Goal: Task Accomplishment & Management: Use online tool/utility

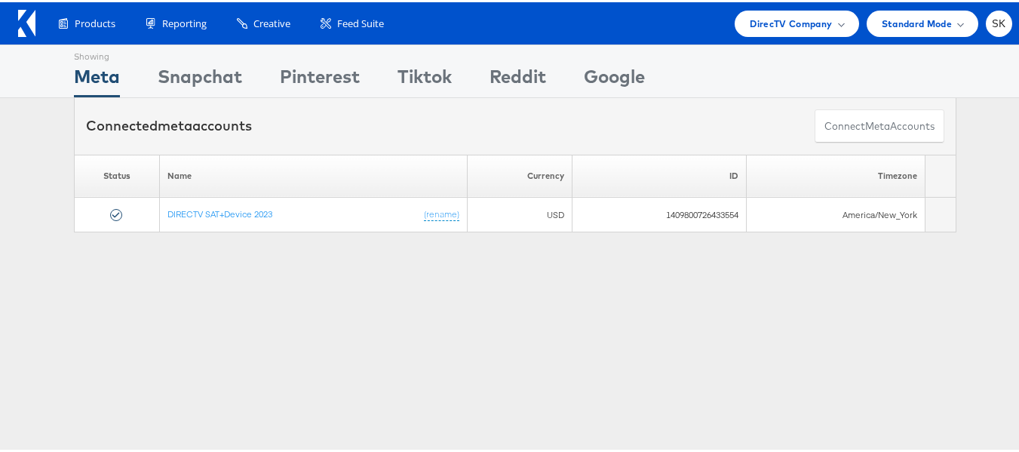
click at [31, 17] on icon at bounding box center [30, 21] width 9 height 26
click at [989, 32] on div "SK" at bounding box center [999, 21] width 26 height 26
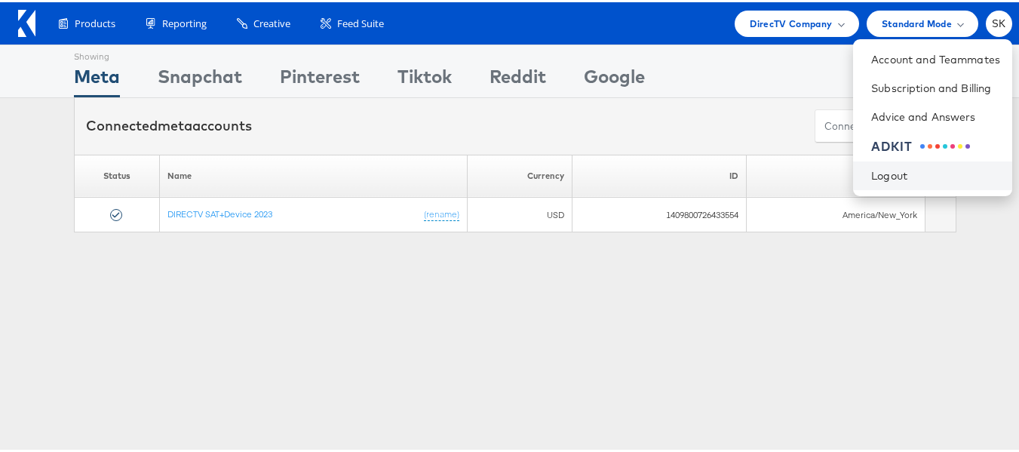
click at [861, 159] on li "Logout" at bounding box center [932, 173] width 159 height 29
click at [872, 171] on link "Logout" at bounding box center [936, 173] width 129 height 15
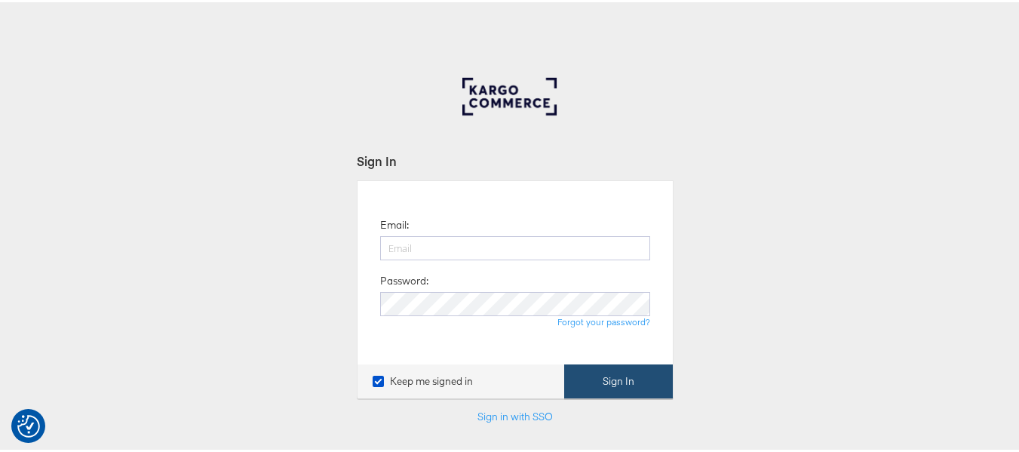
type input "[PERSON_NAME][EMAIL_ADDRESS][DOMAIN_NAME]"
click at [629, 388] on button "Sign In" at bounding box center [618, 379] width 109 height 34
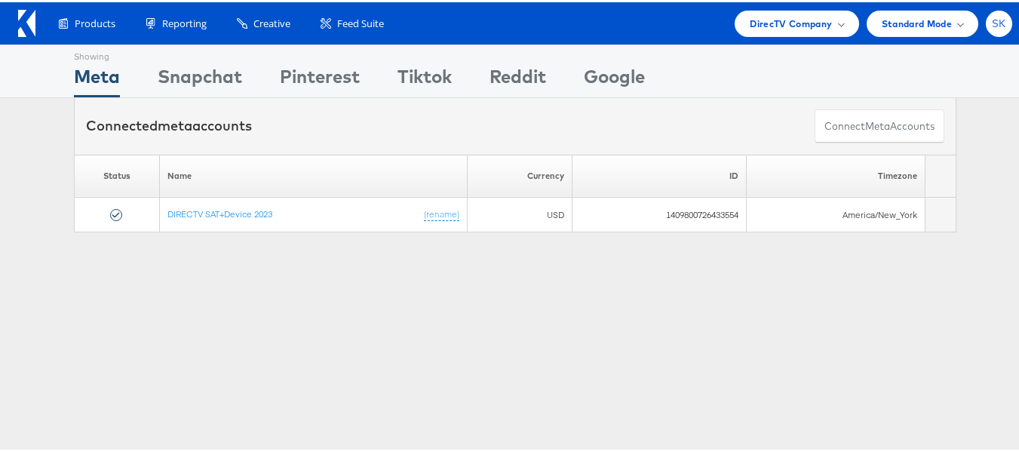
click at [992, 23] on span "SK" at bounding box center [999, 22] width 14 height 10
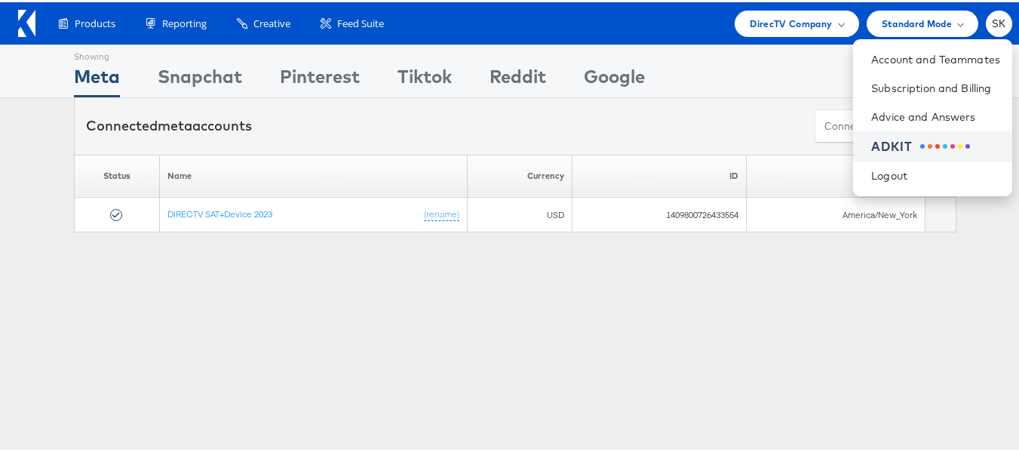
click at [888, 147] on div "ADKIT" at bounding box center [893, 144] width 42 height 17
click at [29, 19] on icon at bounding box center [30, 21] width 9 height 26
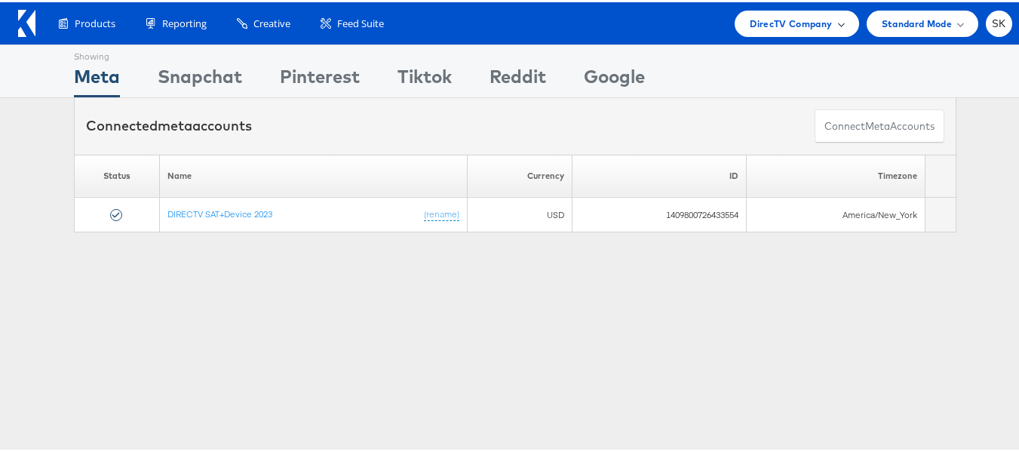
click at [808, 20] on span "DirecTV Company" at bounding box center [791, 22] width 82 height 16
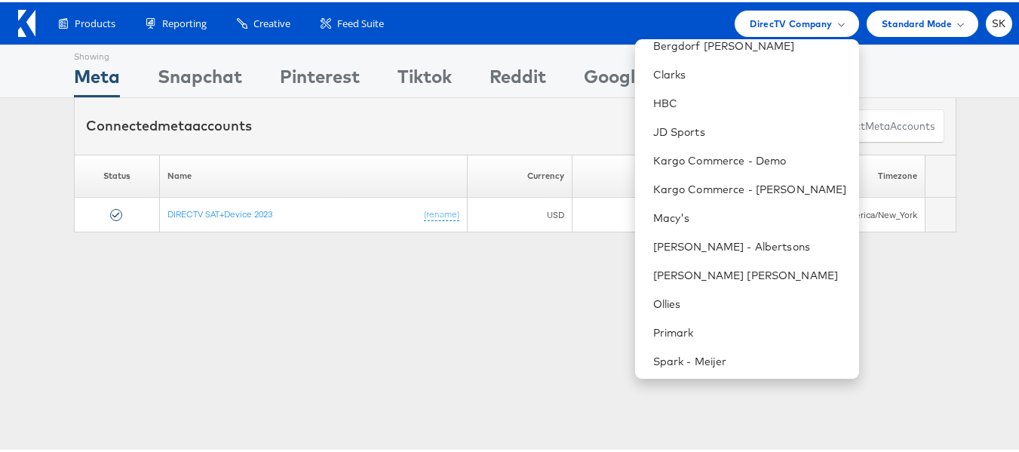
scroll to position [244, 0]
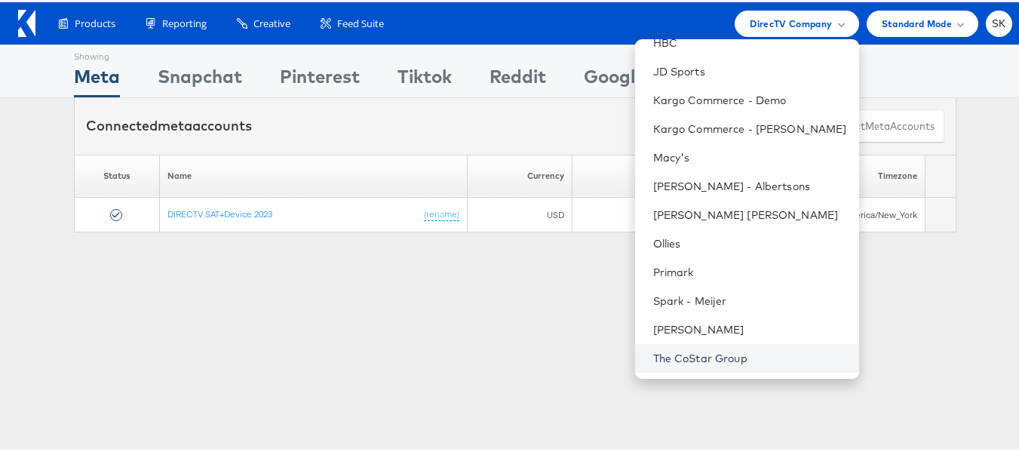
click at [693, 354] on link "The CoStar Group" at bounding box center [750, 356] width 194 height 15
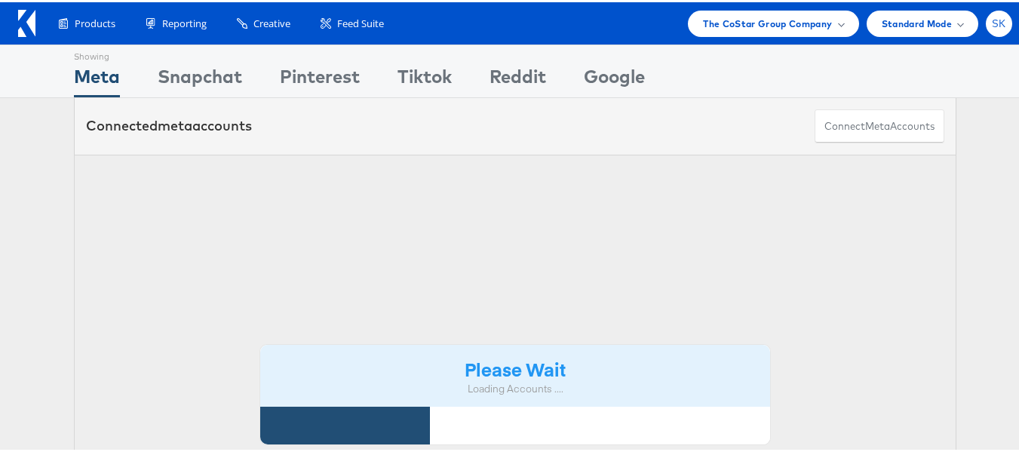
click at [992, 30] on div "SK" at bounding box center [999, 21] width 26 height 26
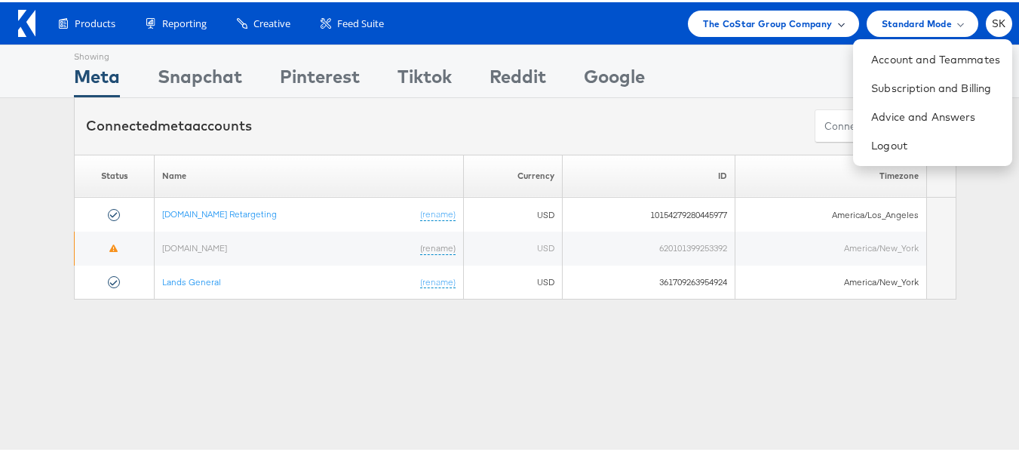
click at [788, 27] on span "The CoStar Group Company" at bounding box center [767, 22] width 129 height 16
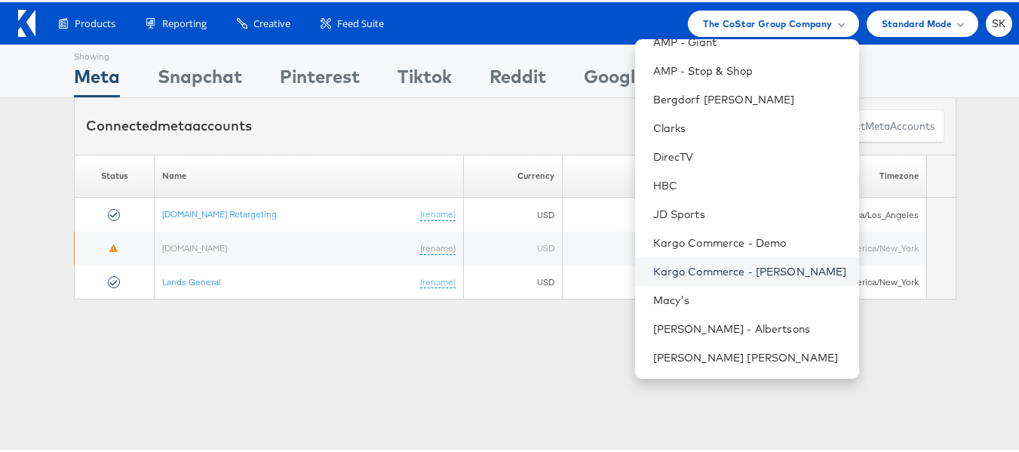
scroll to position [18, 0]
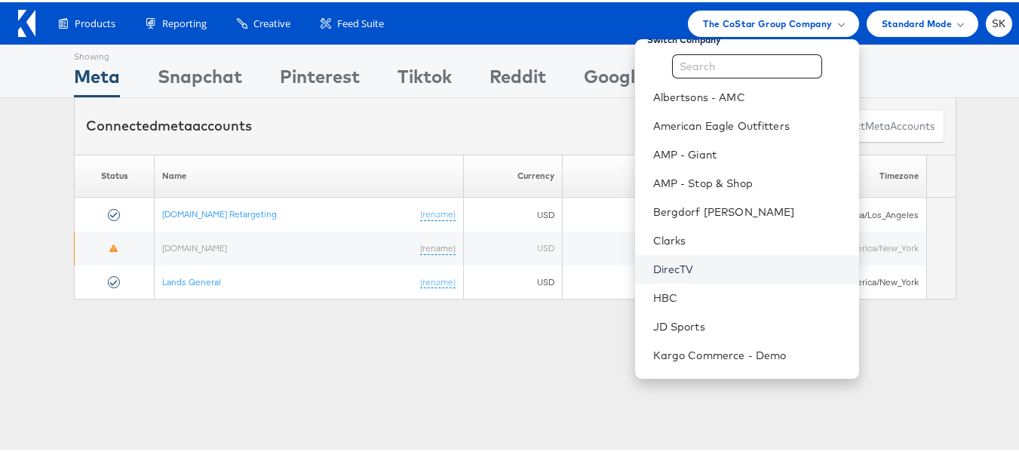
click at [659, 262] on link "DirecTV" at bounding box center [750, 267] width 194 height 15
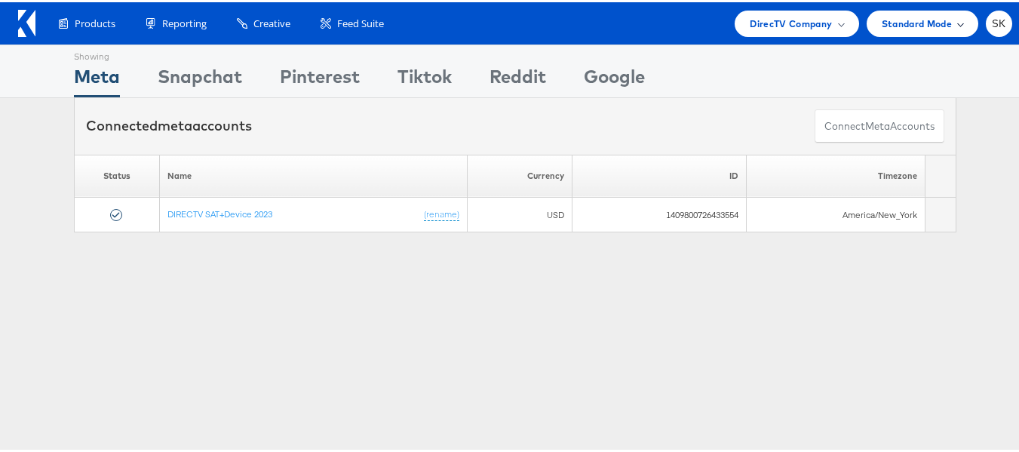
click at [942, 19] on div "Standard Mode" at bounding box center [922, 22] width 81 height 16
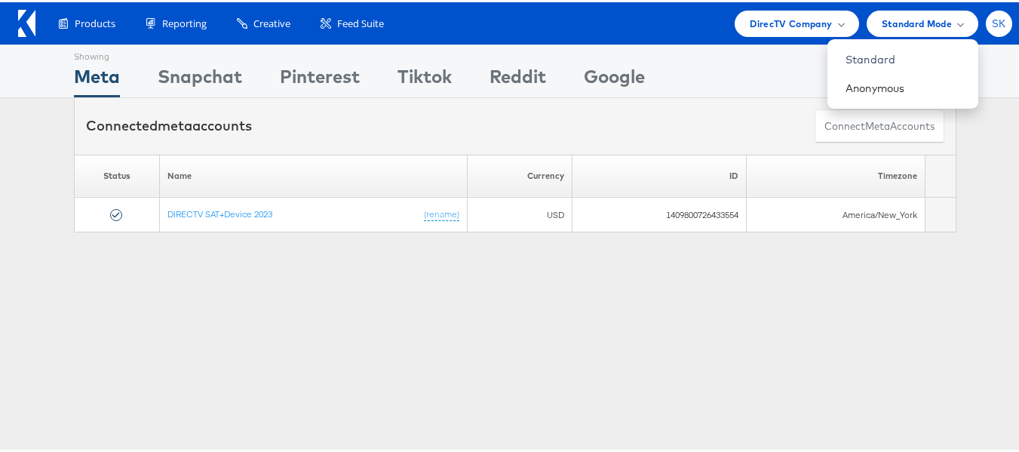
click at [986, 17] on div "SK" at bounding box center [999, 21] width 26 height 26
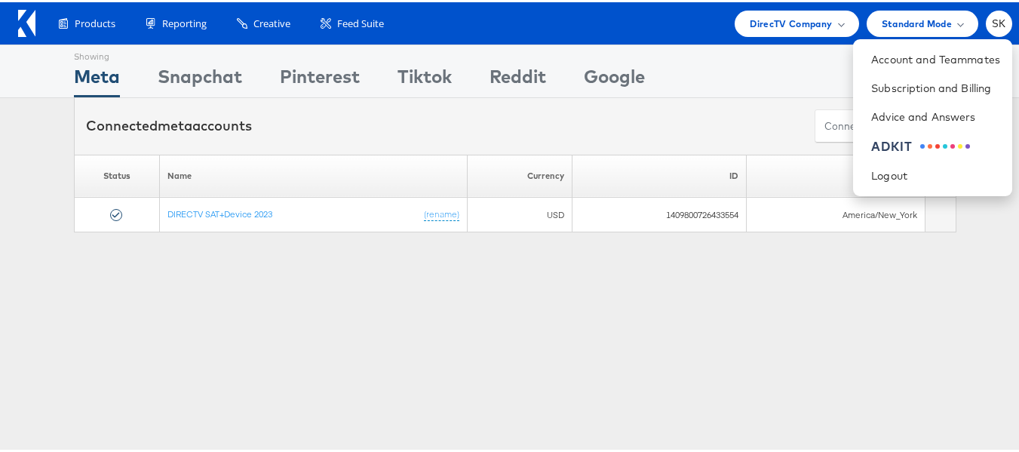
click at [953, 337] on div "Showing Meta Showing [GEOGRAPHIC_DATA] Showing Pinterest Showing Tiktok Showing…" at bounding box center [515, 419] width 1031 height 755
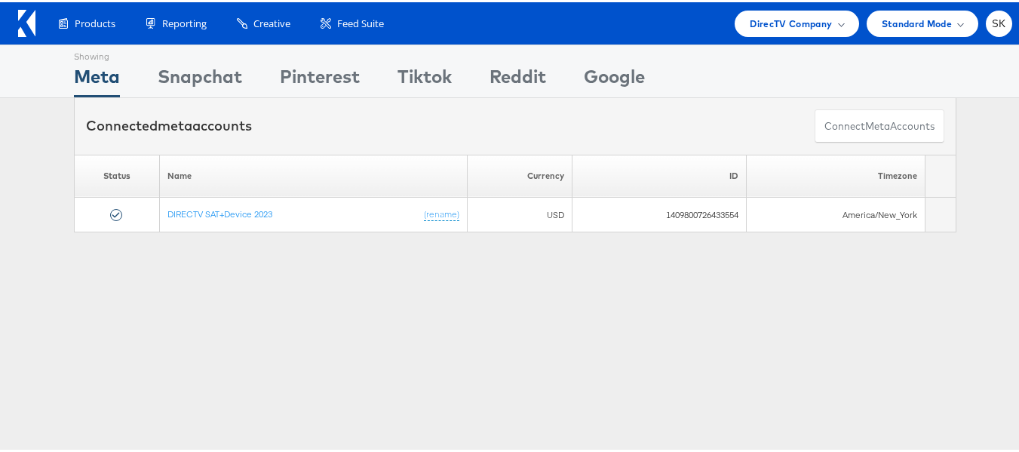
click at [24, 22] on icon at bounding box center [26, 21] width 17 height 27
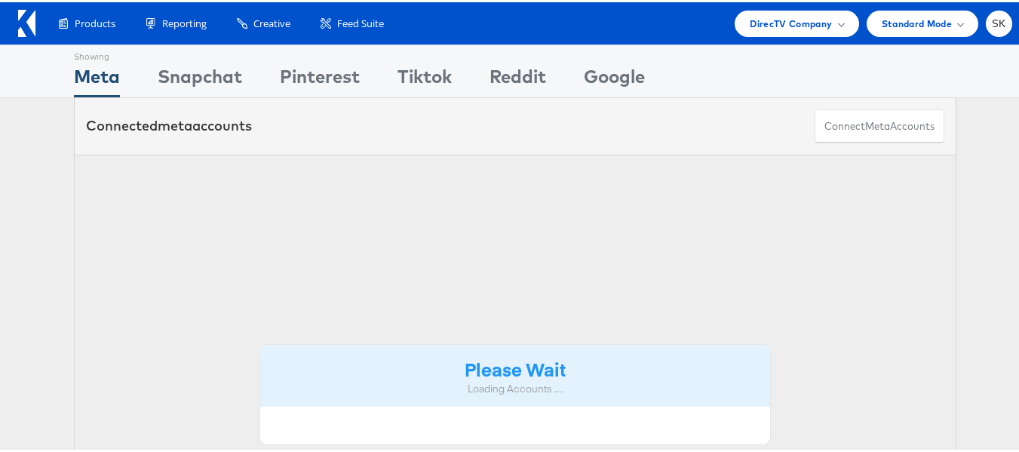
click at [797, 16] on span "DirecTV Company" at bounding box center [791, 22] width 82 height 16
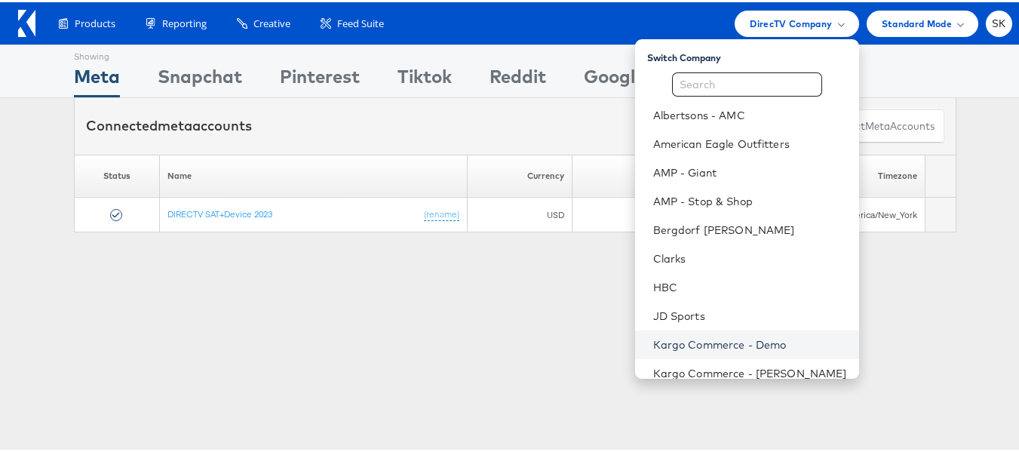
scroll to position [244, 0]
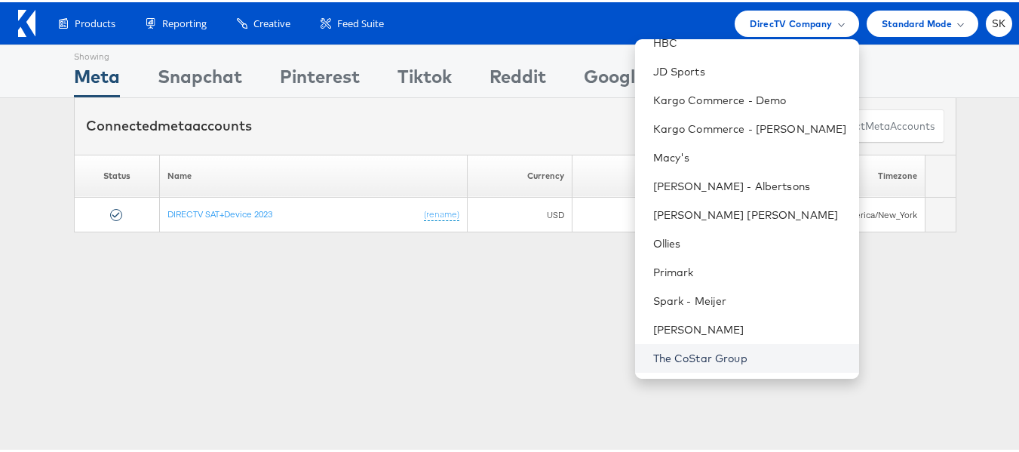
click at [679, 350] on link "The CoStar Group" at bounding box center [750, 356] width 194 height 15
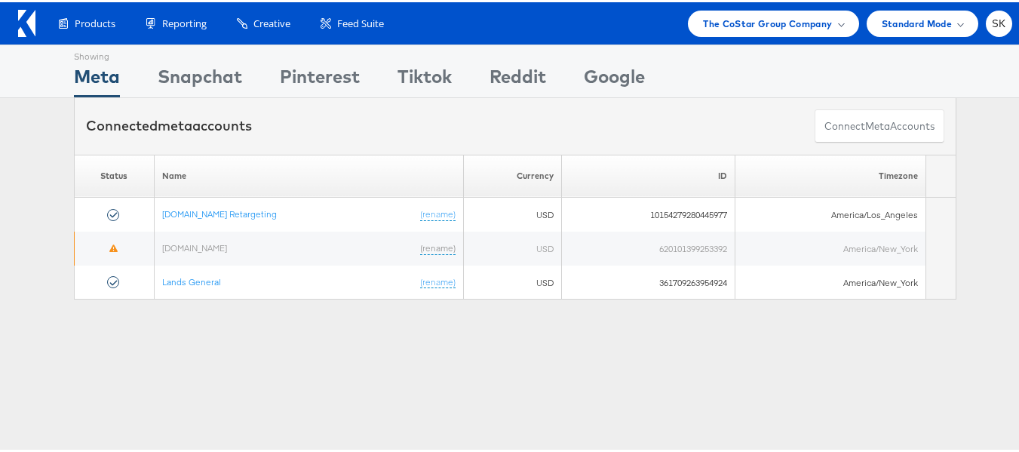
click at [986, 29] on div "SK" at bounding box center [999, 21] width 26 height 26
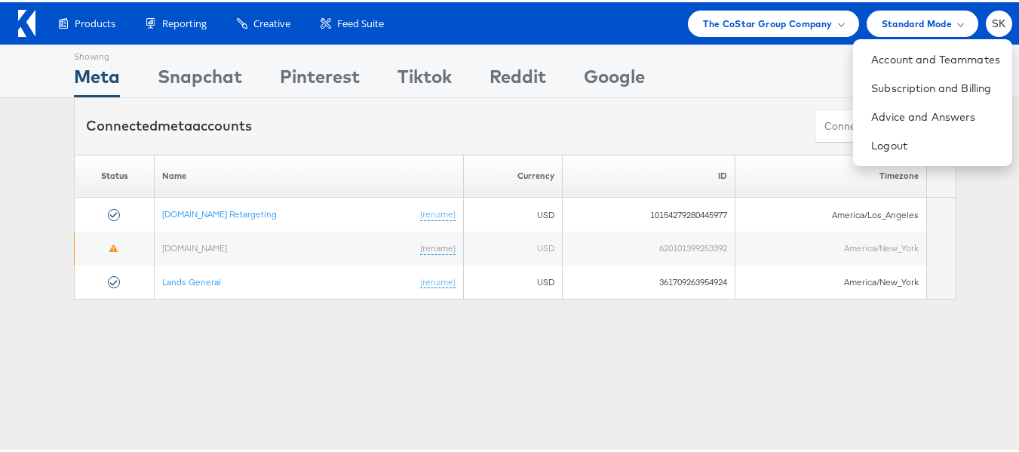
click at [460, 410] on div "Showing Meta Showing Snapchat Showing Pinterest Showing Tiktok Showing Reddit S…" at bounding box center [515, 419] width 1031 height 755
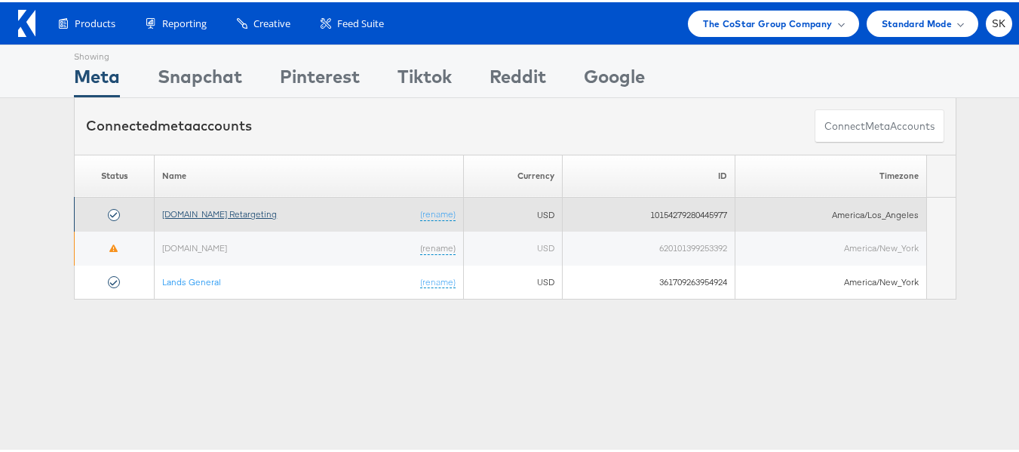
click at [213, 214] on link "[DOMAIN_NAME] Retargeting" at bounding box center [219, 211] width 115 height 11
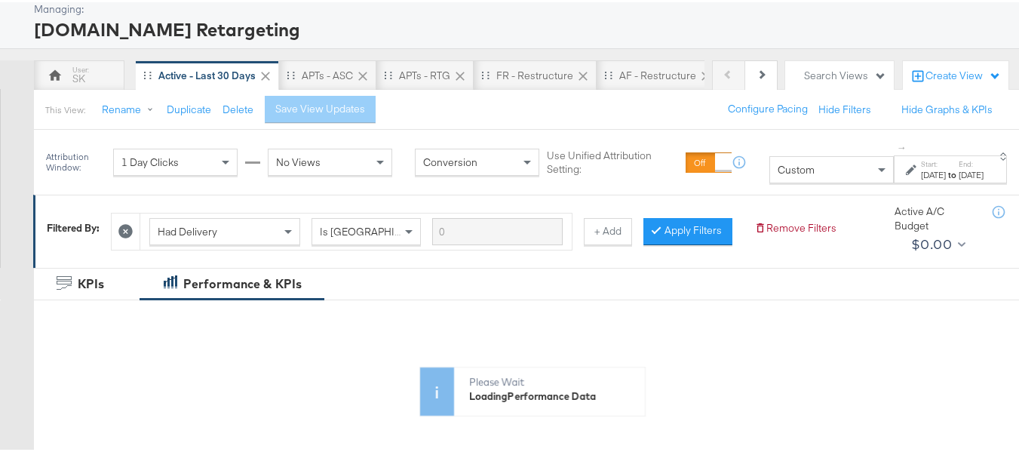
scroll to position [151, 0]
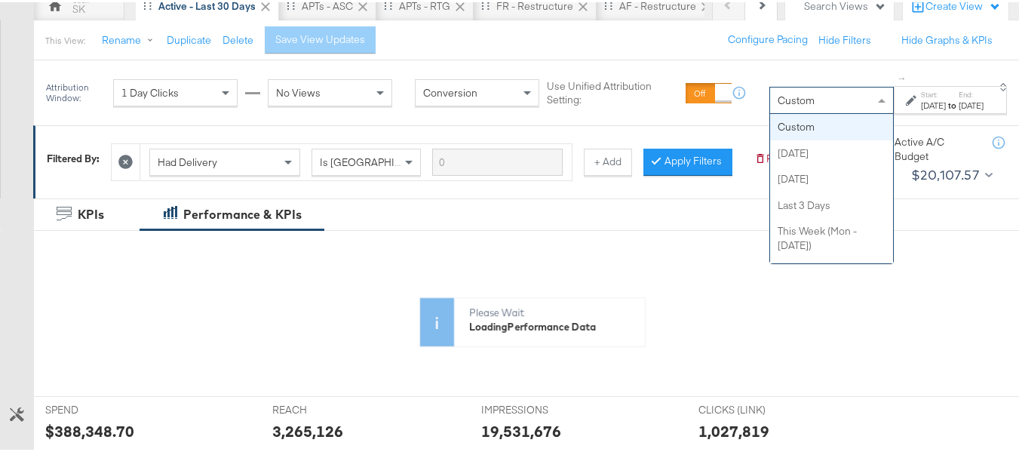
click at [778, 97] on span "Custom" at bounding box center [796, 98] width 37 height 14
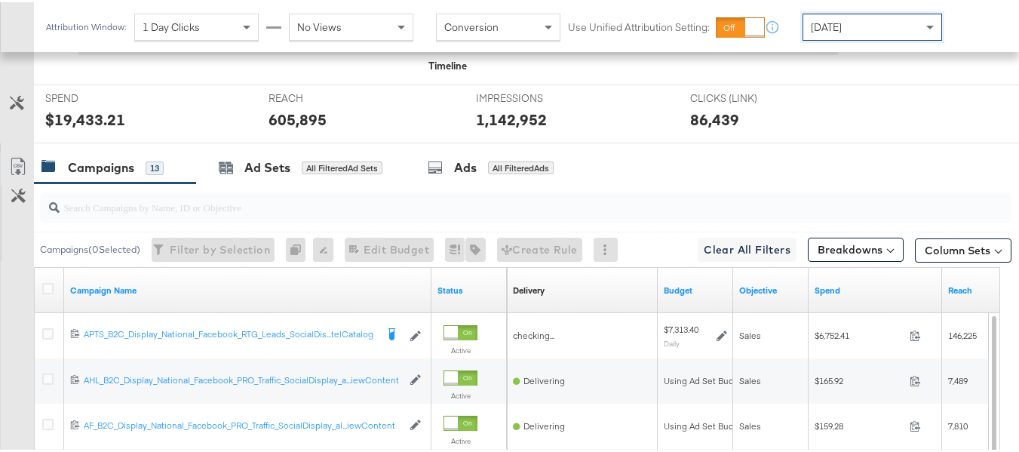
scroll to position [604, 0]
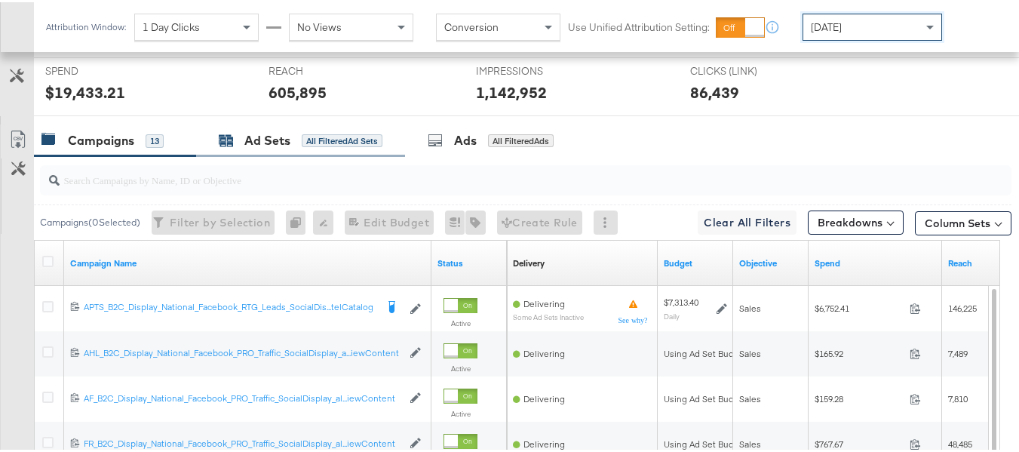
click at [248, 147] on div "Ad Sets" at bounding box center [267, 138] width 46 height 17
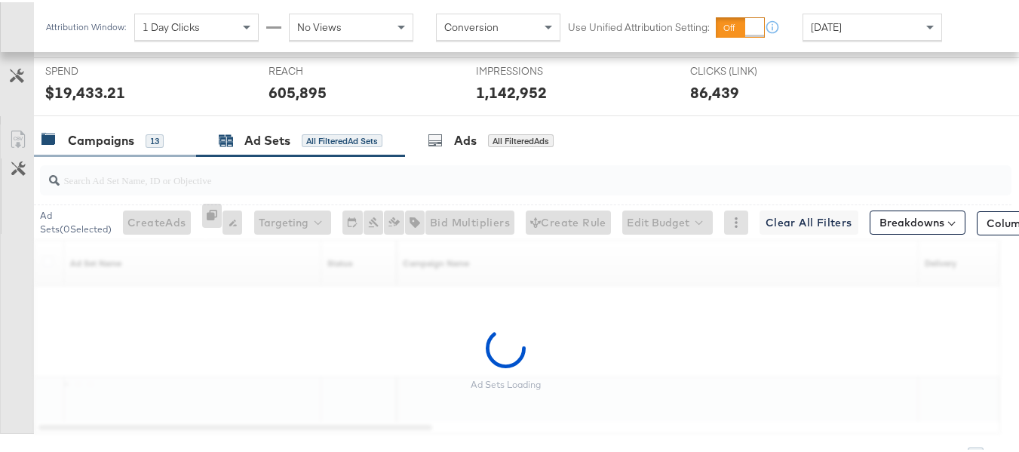
click at [137, 147] on div "Campaigns 13" at bounding box center [103, 138] width 122 height 17
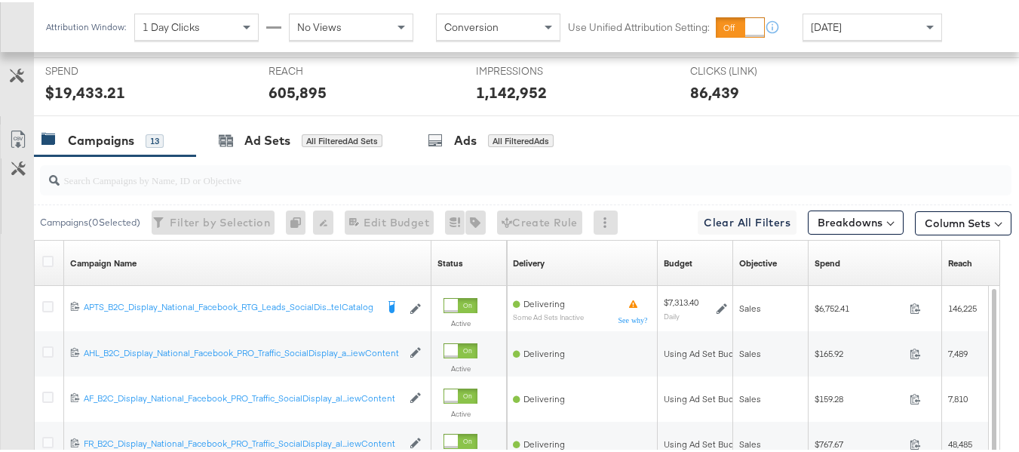
click at [140, 186] on input "search" at bounding box center [493, 171] width 866 height 29
paste input "APTS_B2C_Display_National_Facebook_RTG_Leads_SocialDisplay_Retargeting_Diamond_…"
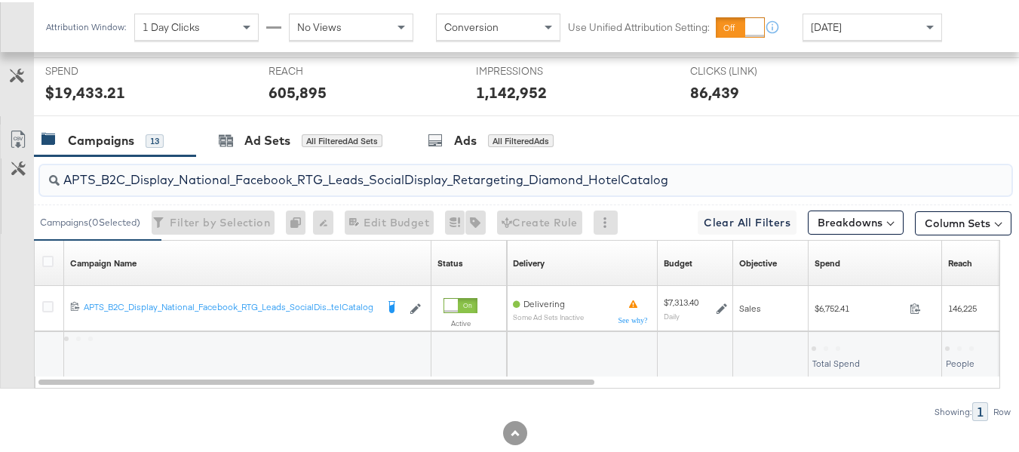
scroll to position [659, 0]
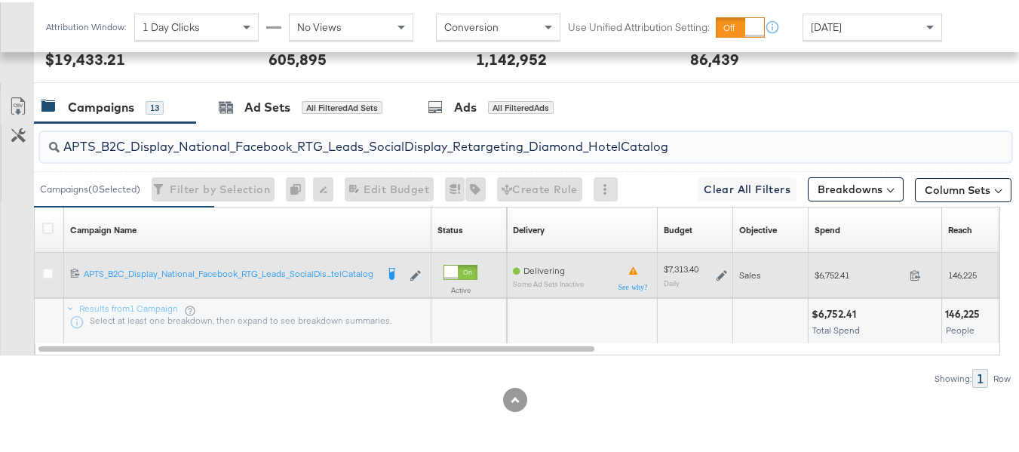
click at [822, 275] on span "$6,752.41" at bounding box center [859, 272] width 89 height 11
copy div "$6,752.41"
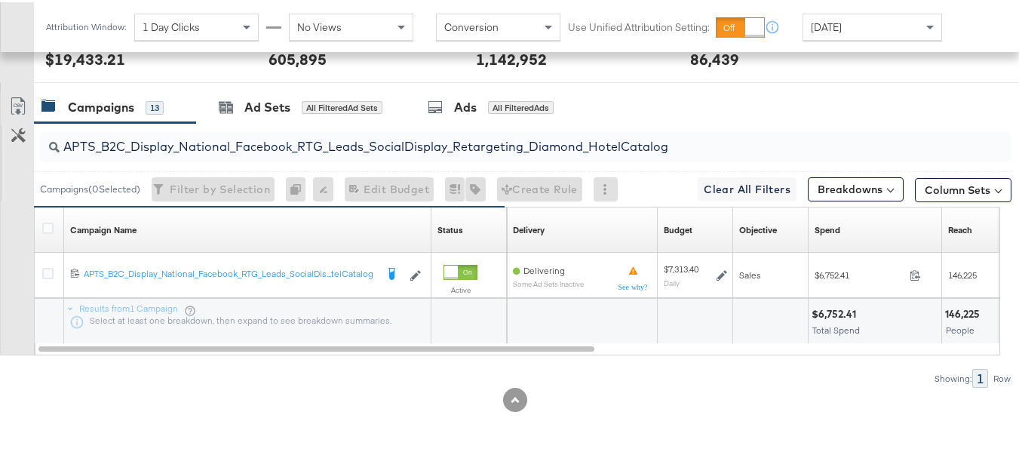
click at [375, 146] on input "APTS_B2C_Display_National_Facebook_RTG_Leads_SocialDisplay_Retargeting_Diamond_…" at bounding box center [493, 138] width 866 height 29
paste input "alwayson_Retargeting_DARE24_DiamondPlatinum"
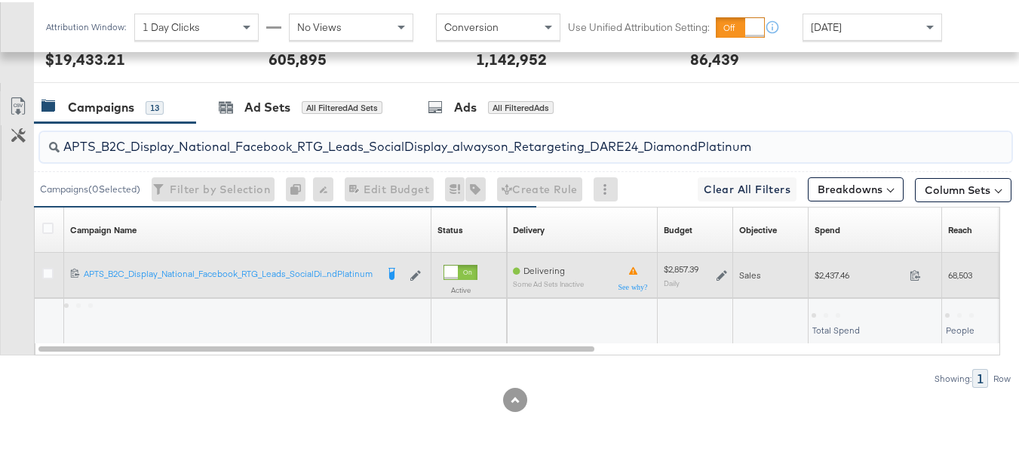
click at [841, 266] on div "$2,437.46 2437.46" at bounding box center [876, 272] width 134 height 23
copy div "$2,437.46"
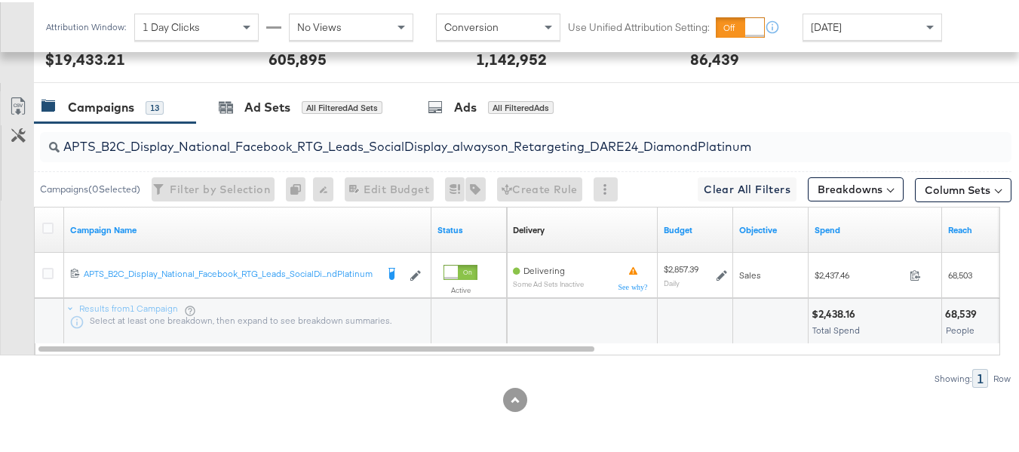
click at [359, 146] on input "APTS_B2C_Display_National_Facebook_RTG_Leads_SocialDisplay_alwayson_Retargeting…" at bounding box center [493, 138] width 866 height 29
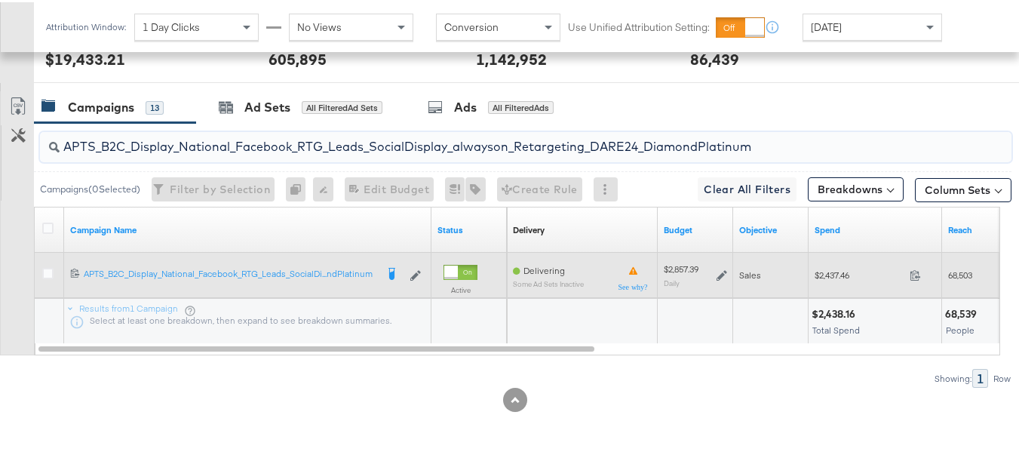
paste input "FR_B2C_Display_National_Facebook_RTG_Leads_SocialDisplay_alwayson_Retargeting_FR"
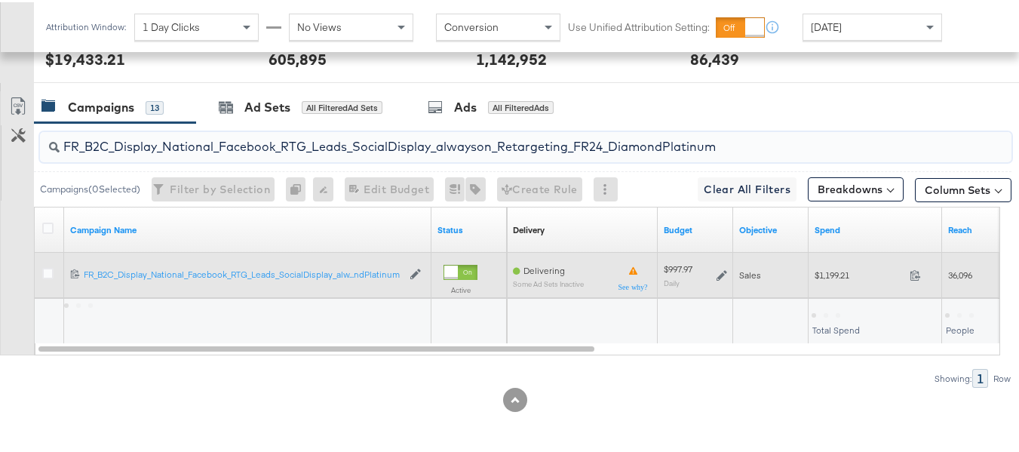
click at [833, 272] on span "$1,199.21" at bounding box center [859, 272] width 89 height 11
copy div "$1,199.21"
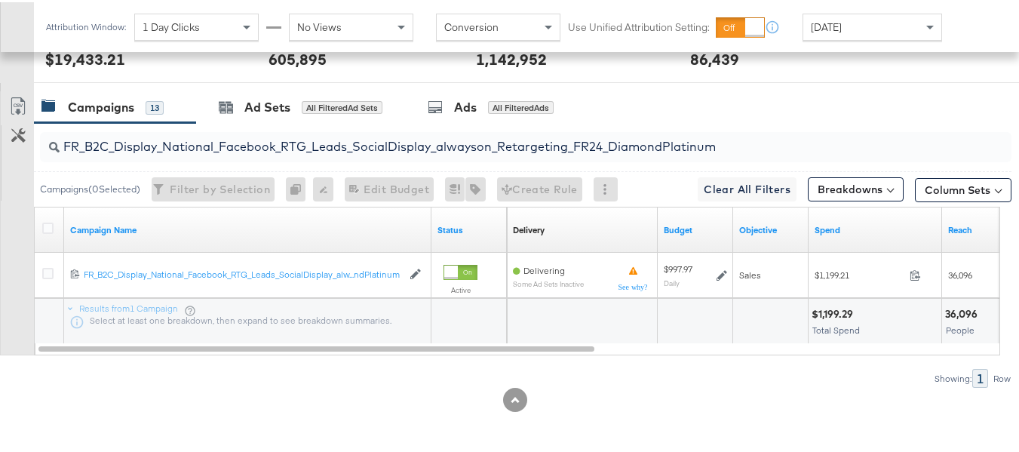
click at [381, 146] on input "FR_B2C_Display_National_Facebook_RTG_Leads_SocialDisplay_alwayson_Retargeting_F…" at bounding box center [493, 138] width 866 height 29
paste input "AF_B2C_Display_National_Facebook_RTG_Leads_SocialDisplay_alwayson_Retargeting_AF"
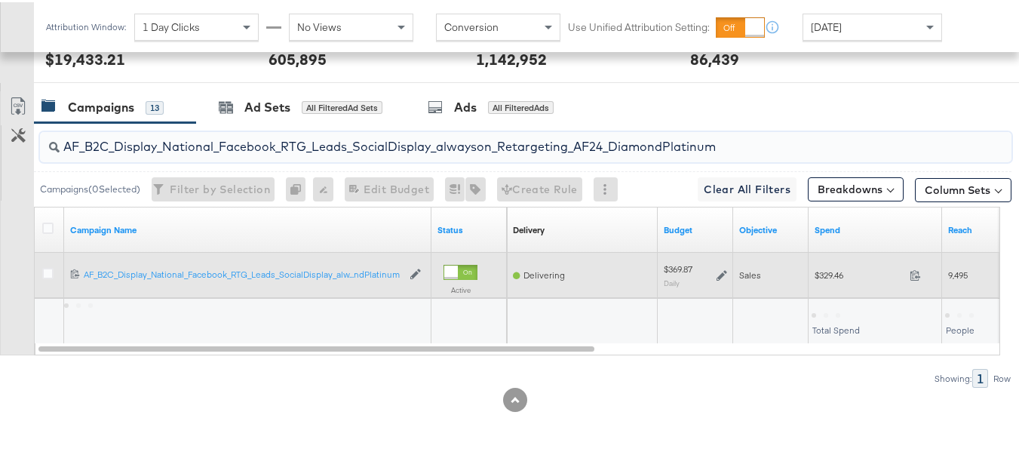
click at [832, 277] on span "$329.46" at bounding box center [859, 272] width 89 height 11
copy div "$329.46"
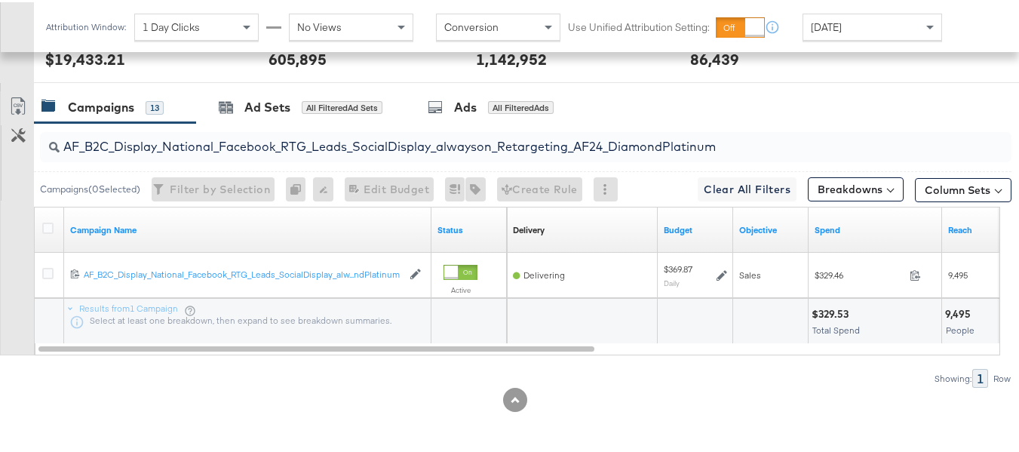
click at [487, 162] on div "AF_B2C_Display_National_Facebook_RTG_Leads_SocialDisplay_alwayson_Retargeting_A…" at bounding box center [526, 145] width 972 height 36
click at [489, 145] on input "AF_B2C_Display_National_Facebook_RTG_Leads_SocialDisplay_alwayson_Retargeting_A…" at bounding box center [493, 138] width 866 height 29
paste input "HL_B2C_Display_National_Facebook_RTG_Leads_SocialDisplay_alwayson_Retargeting_A…"
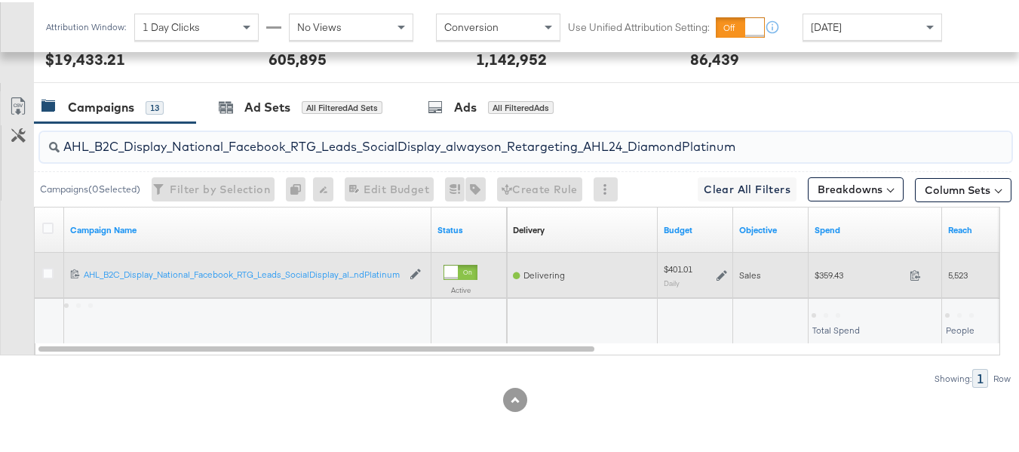
click at [830, 269] on span "$359.43" at bounding box center [859, 272] width 89 height 11
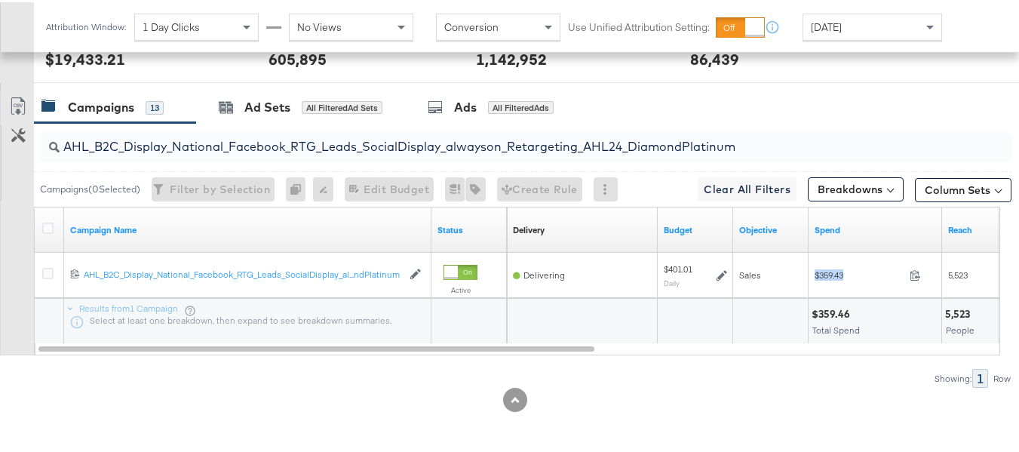
copy div "$359.43"
click at [307, 131] on input "AHL_B2C_Display_National_Facebook_RTG_Leads_SocialDisplay_alwayson_Retargeting_…" at bounding box center [493, 138] width 866 height 29
paste input "PTS_B2C_Display_National_Facebook_PRO_Traffic_SocialDisplay_alwayson_ASC_DARE24…"
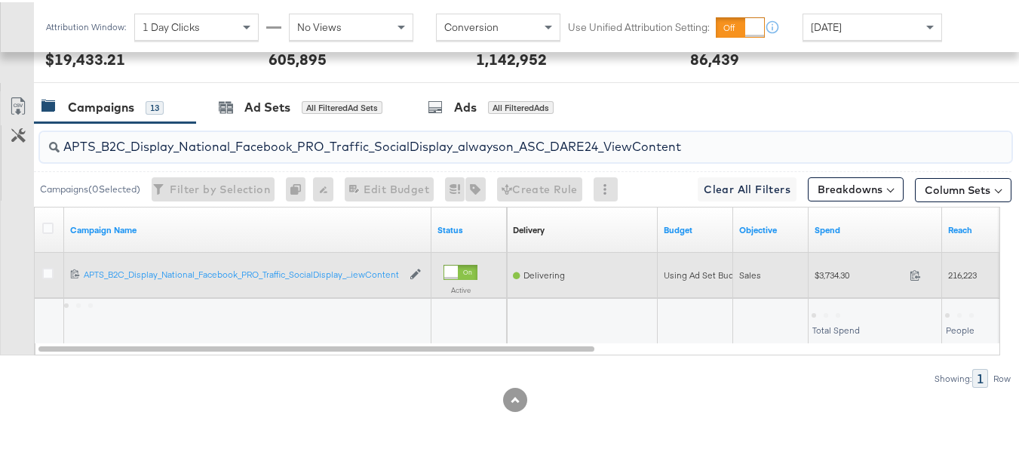
click at [816, 275] on span "$3,734.30" at bounding box center [859, 272] width 89 height 11
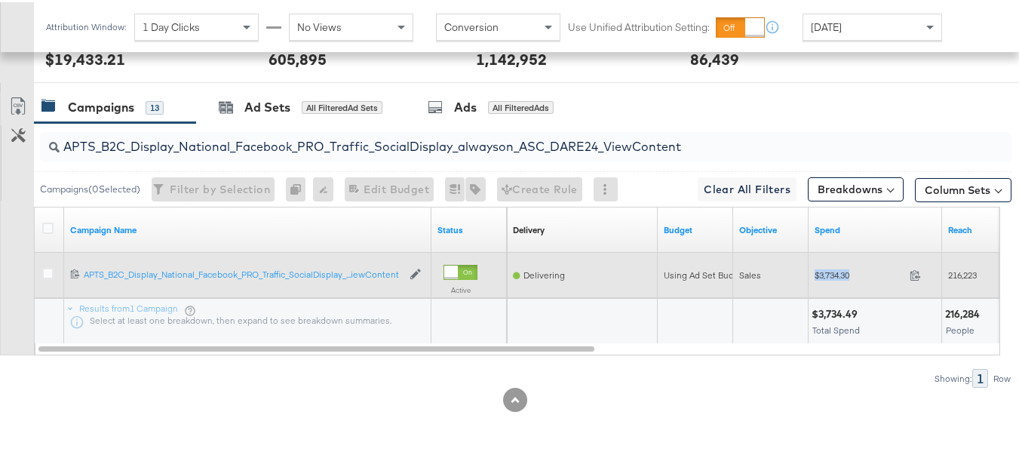
copy div "$3,734.30"
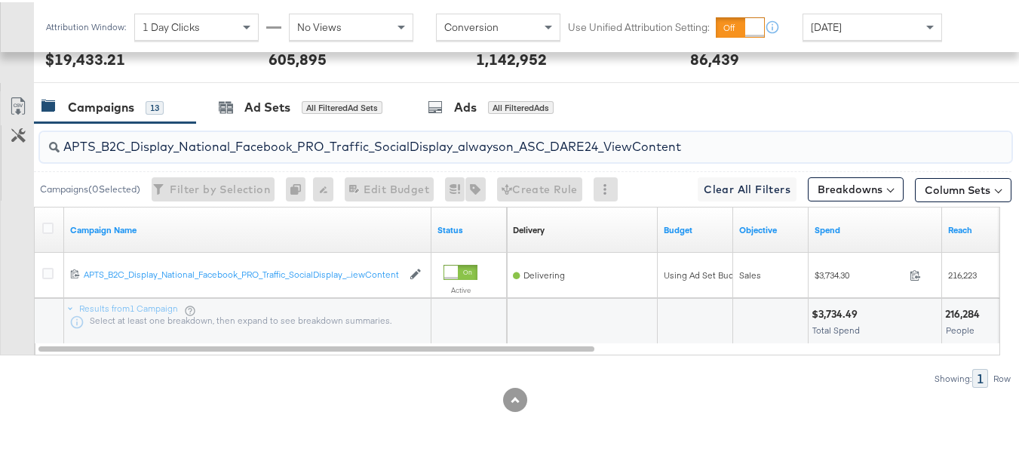
click at [352, 135] on input "APTS_B2C_Display_National_Facebook_PRO_Traffic_SocialDisplay_alwayson_ASC_DARE2…" at bounding box center [493, 138] width 866 height 29
paste input "Leads_SocialDisplay_alwayson_ASC_DARE24_Purchase"
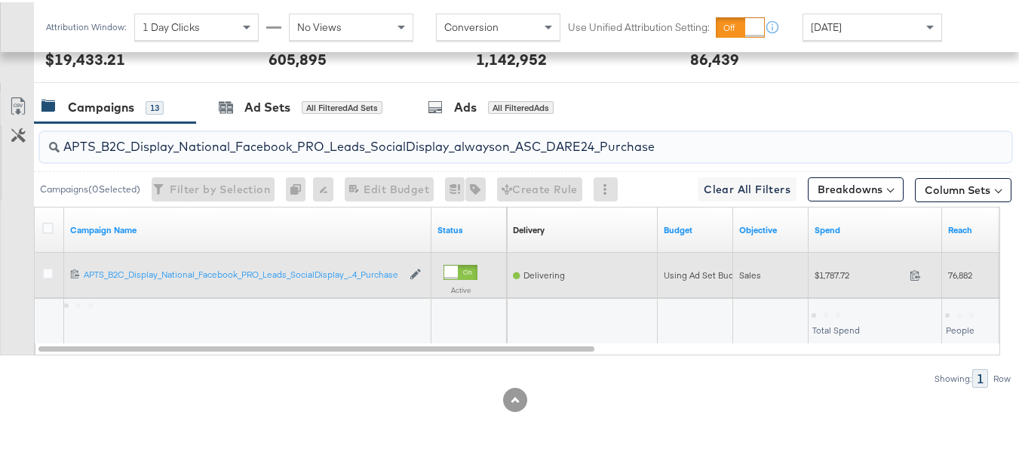
click at [835, 272] on span "$1,787.72" at bounding box center [859, 272] width 89 height 11
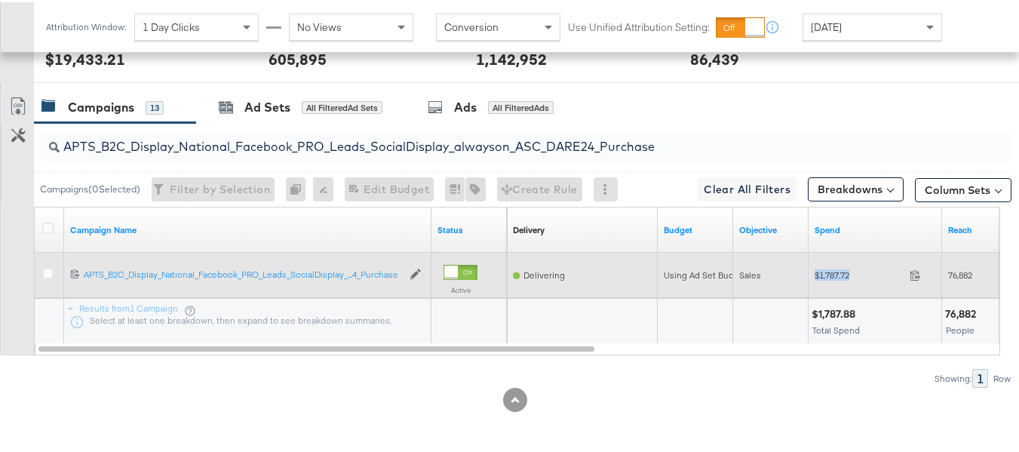
copy div "$1,787.72"
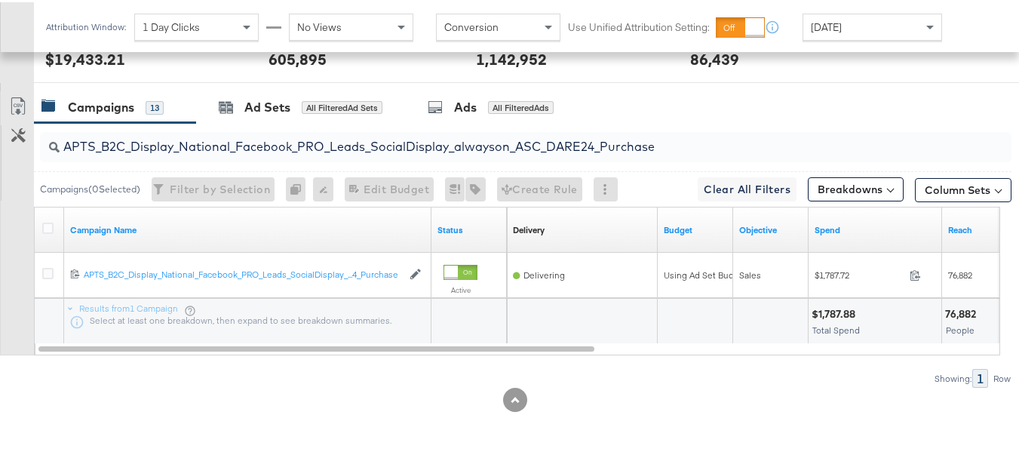
click at [360, 134] on input "APTS_B2C_Display_National_Facebook_PRO_Leads_SocialDisplay_alwayson_ASC_DARE24_…" at bounding box center [493, 138] width 866 height 29
paste input "F_B2C_Display_National_Facebook_PRO_Traffic_SocialDisplay_alwayson_ASC_AF24_Vie…"
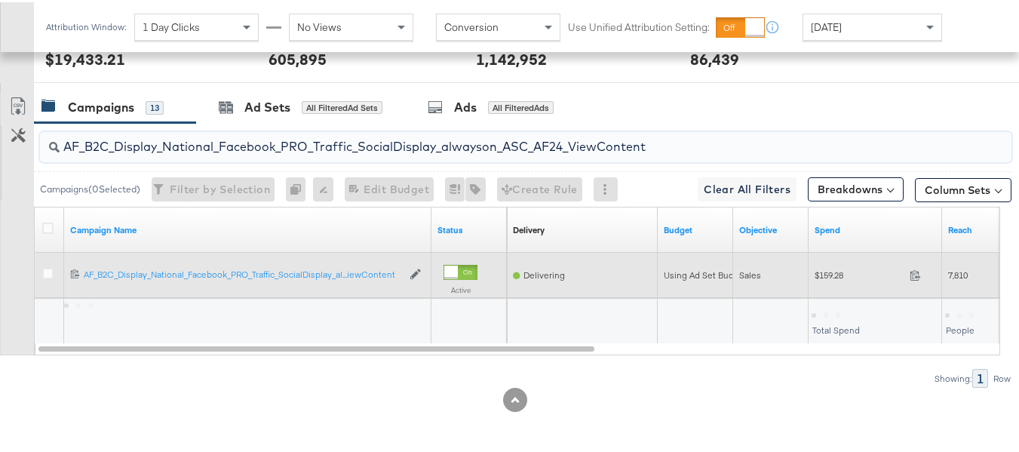
click at [843, 282] on div "$159.28 159.28" at bounding box center [876, 272] width 134 height 23
copy div "$159.28"
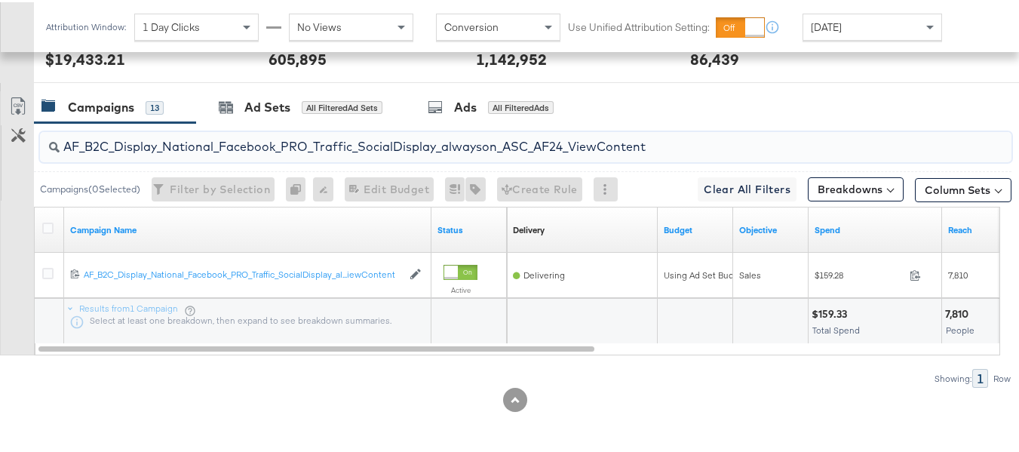
click at [355, 131] on input "AF_B2C_Display_National_Facebook_PRO_Traffic_SocialDisplay_alwayson_ASC_AF24_Vi…" at bounding box center [493, 138] width 866 height 29
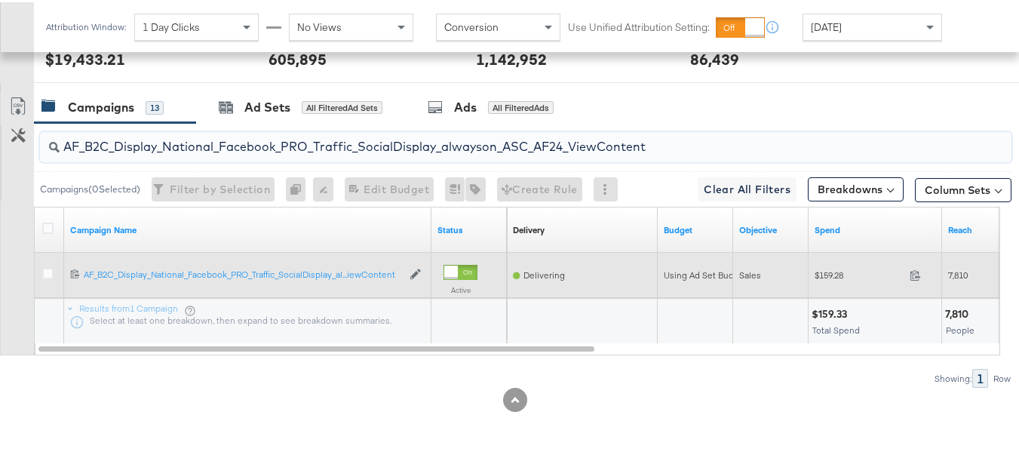
paste input "FR_B2C_Display_National_Facebook_PRO_Traffic_SocialDisplay_alwayson_ASC_FR"
click at [822, 278] on span "$767.67" at bounding box center [859, 272] width 89 height 11
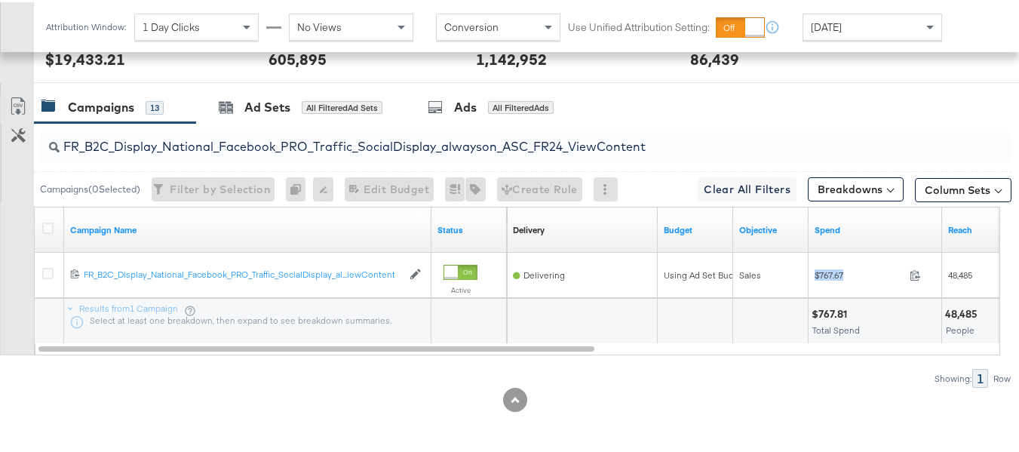
copy div "$767.67"
click at [368, 145] on input "FR_B2C_Display_National_Facebook_PRO_Traffic_SocialDisplay_alwayson_ASC_FR24_Vi…" at bounding box center [493, 138] width 866 height 29
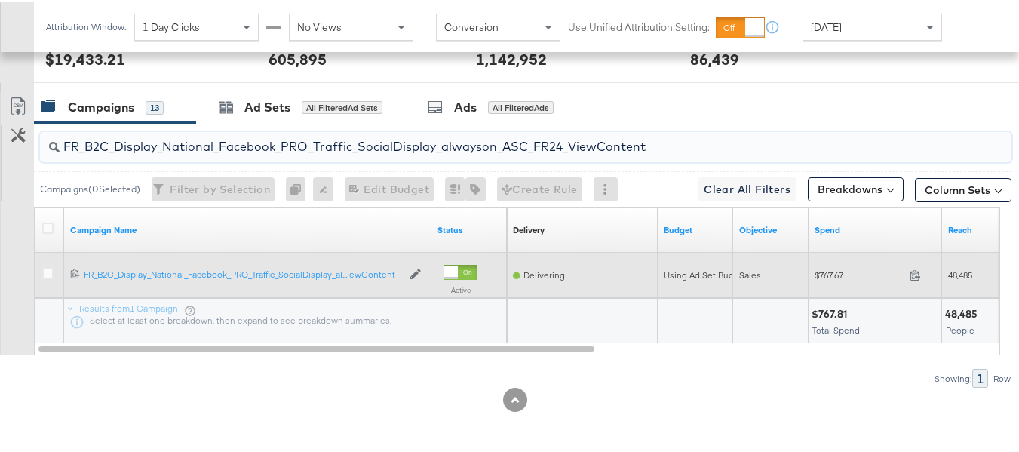
paste input "AHL_B2C_Display_National_Facebook_PRO_Traffic_SocialDisplay_alwayson_ASC_AHL"
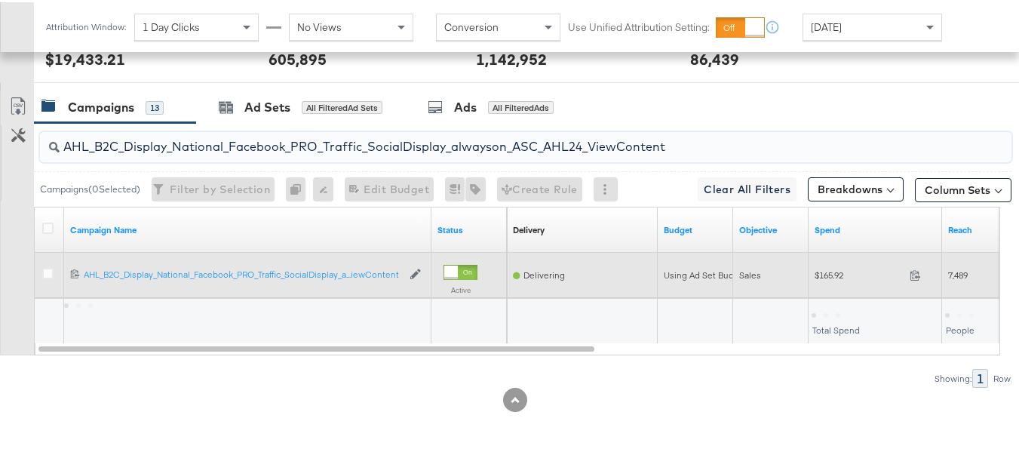
type input "AHL_B2C_Display_National_Facebook_PRO_Traffic_SocialDisplay_alwayson_ASC_AHL24_…"
click at [840, 273] on span "$165.92" at bounding box center [859, 272] width 89 height 11
click at [840, 272] on span "$165.92" at bounding box center [859, 272] width 89 height 11
copy div "$165.92"
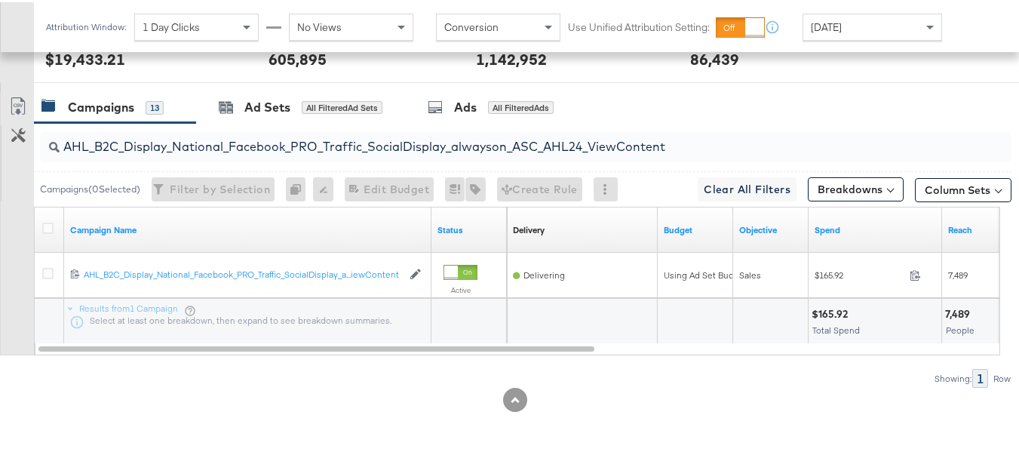
click at [920, 161] on div "AHL_B2C_Display_National_Facebook_PRO_Traffic_SocialDisplay_alwayson_ASC_AHL24_…" at bounding box center [526, 145] width 972 height 36
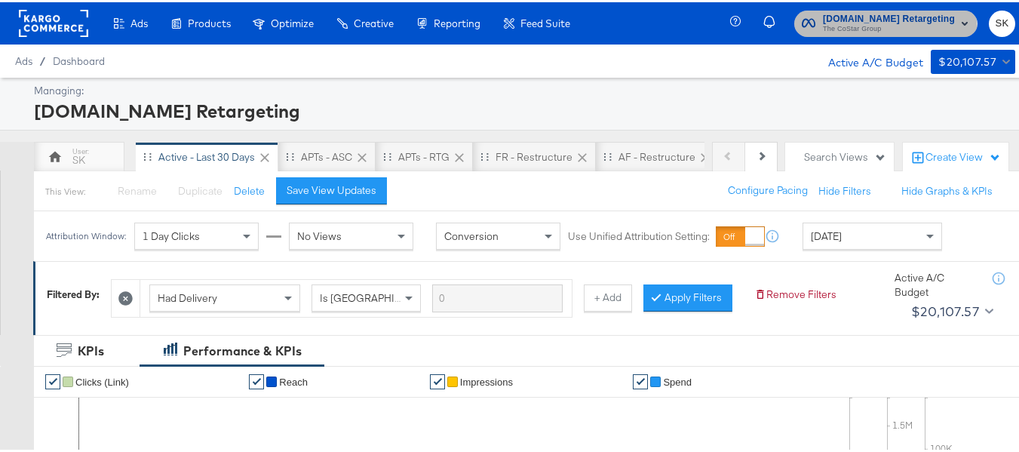
click at [836, 31] on span "The CoStar Group" at bounding box center [889, 27] width 132 height 12
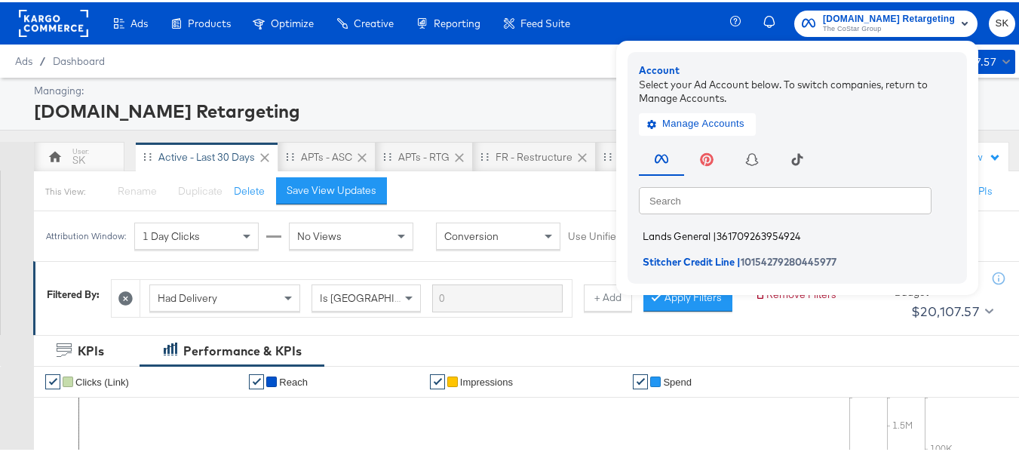
click at [713, 230] on span "|" at bounding box center [715, 234] width 4 height 12
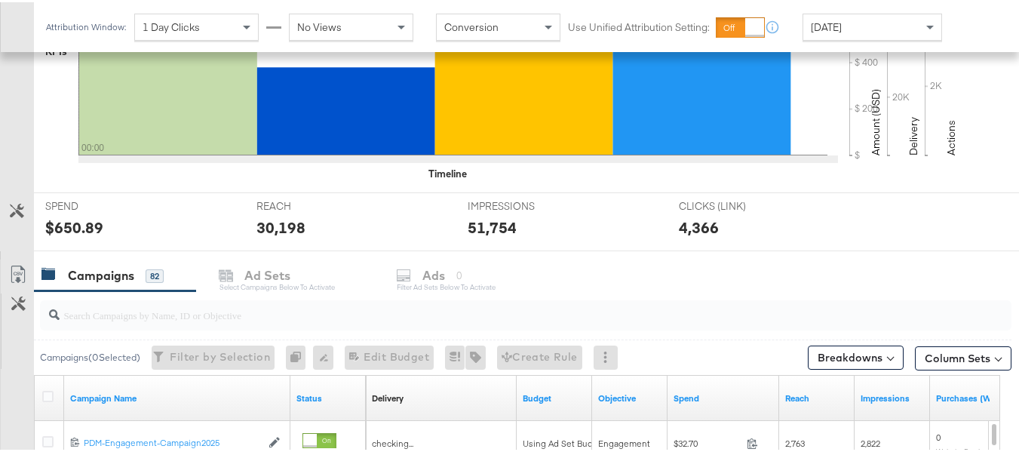
scroll to position [528, 0]
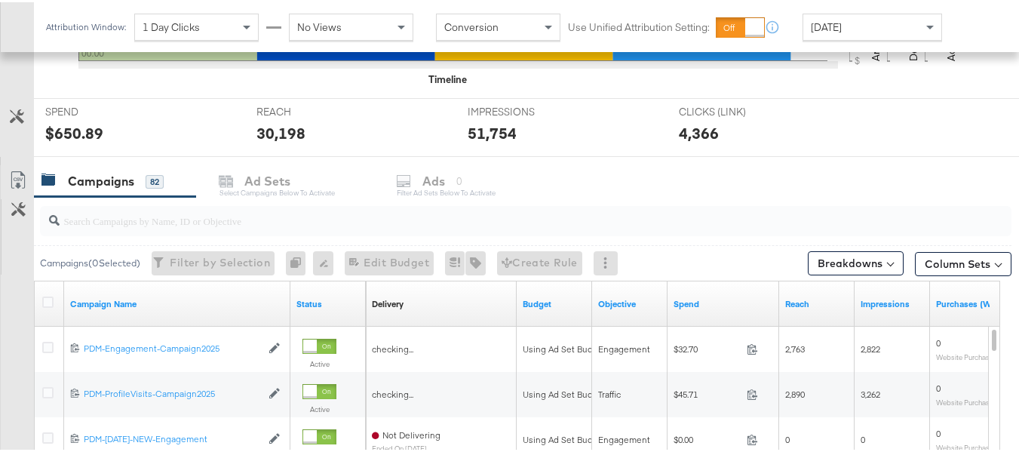
click at [128, 223] on input "search" at bounding box center [493, 212] width 866 height 29
paste input "B2C_LAND_KC_RT_Sig_24"
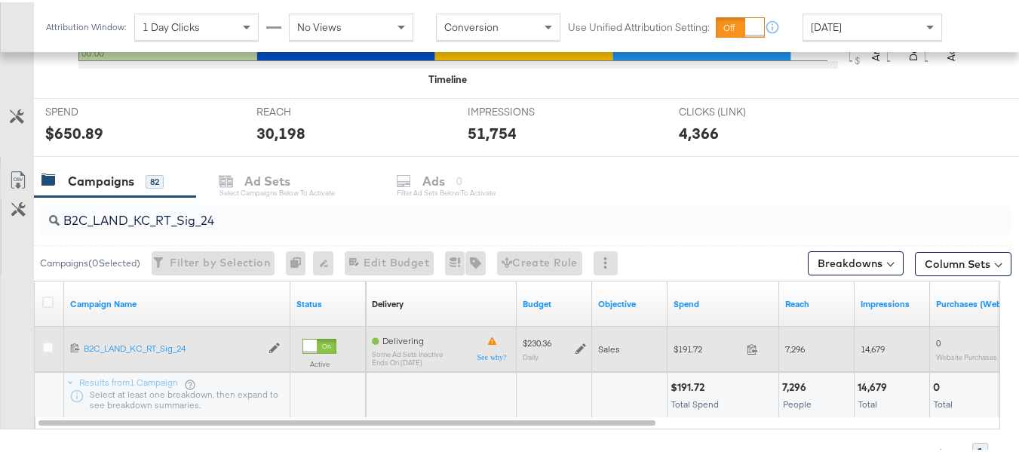
click at [675, 354] on div "$191.72 191.72" at bounding box center [724, 346] width 112 height 23
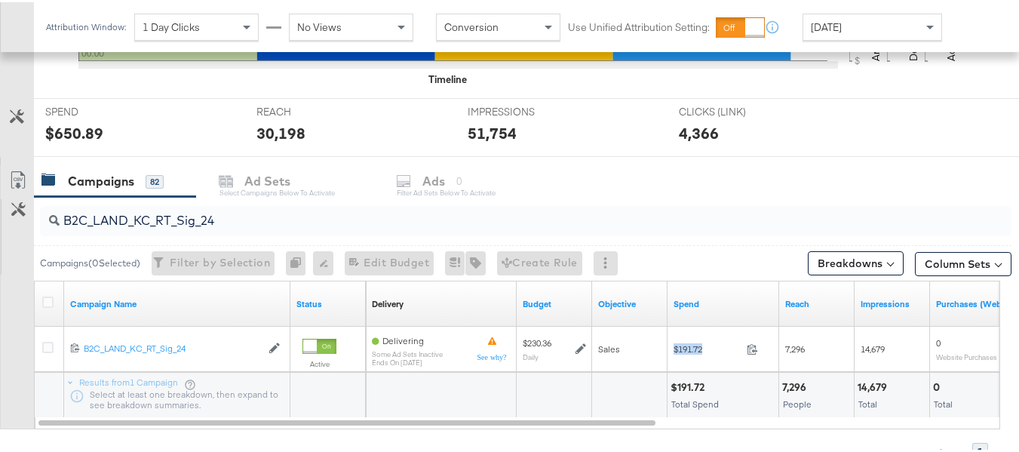
copy div "$191.72"
click at [365, 195] on div "B2C_LAND_KC_RT_Sig_24" at bounding box center [523, 219] width 978 height 48
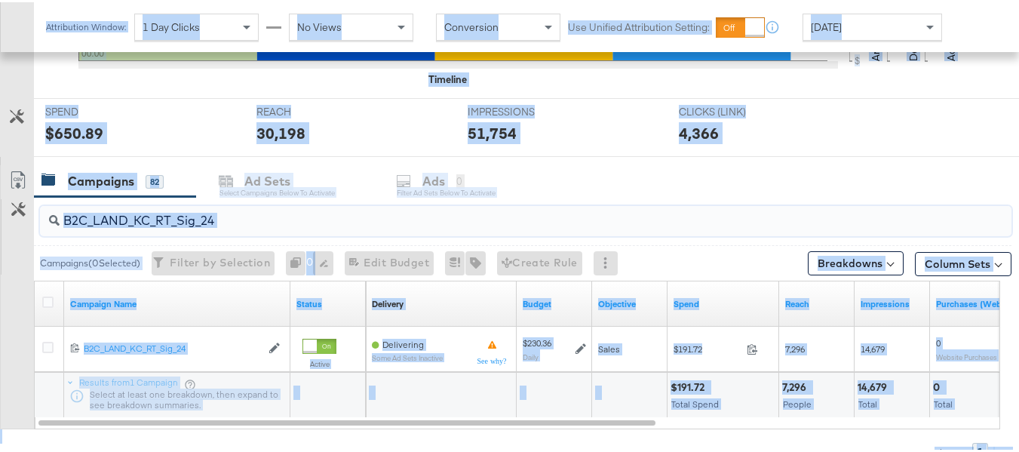
click at [371, 212] on input "B2C_LAND_KC_RT_Sig_24" at bounding box center [493, 212] width 866 height 29
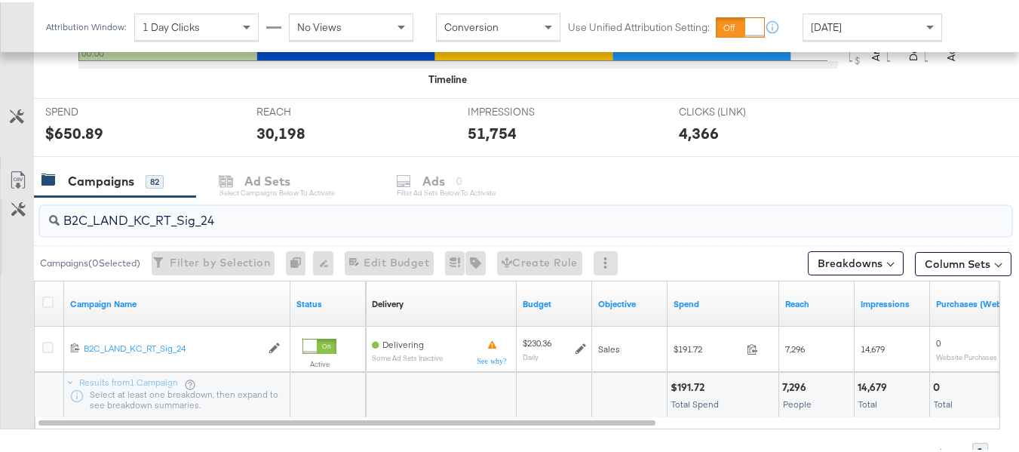
paste input "B_Ecommerce_KC_Retargeting_LW&LOA_Traffic"
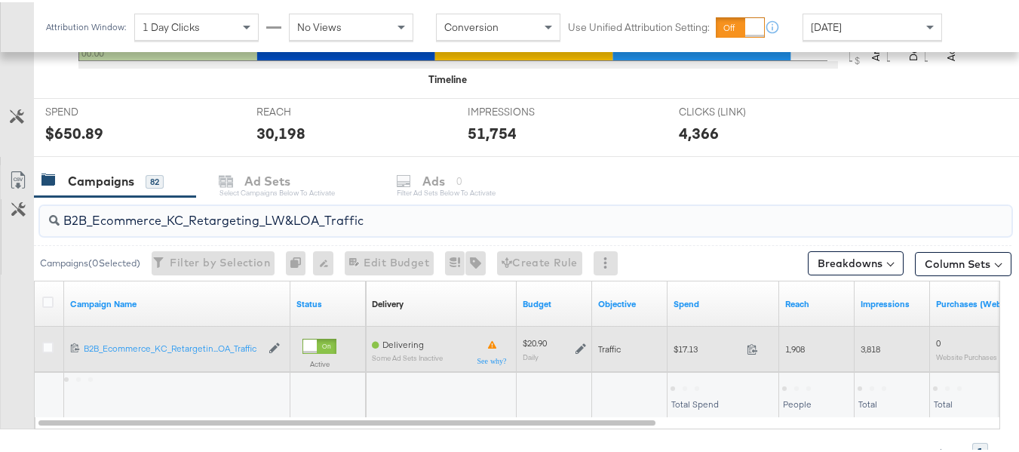
click at [691, 356] on div "$17.13 17.13" at bounding box center [724, 346] width 112 height 23
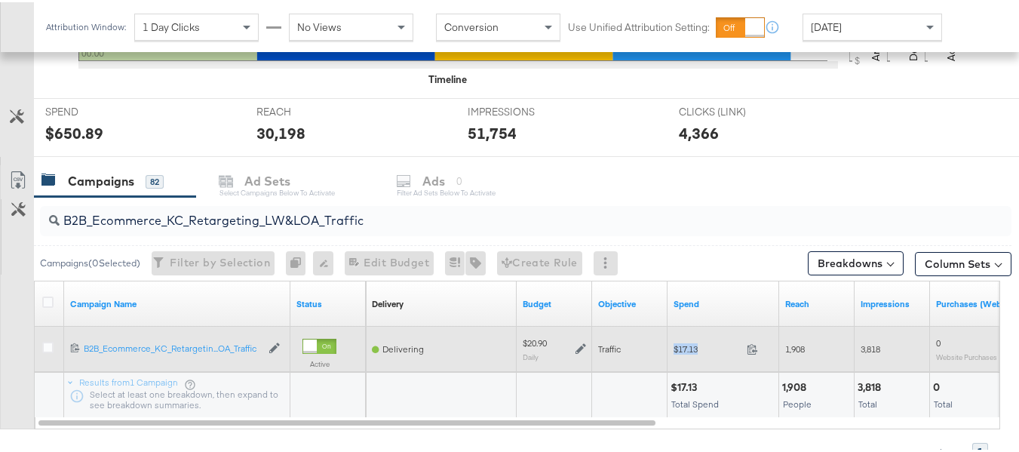
click at [691, 356] on div "$17.13 17.13" at bounding box center [724, 346] width 112 height 23
copy div "$17.13"
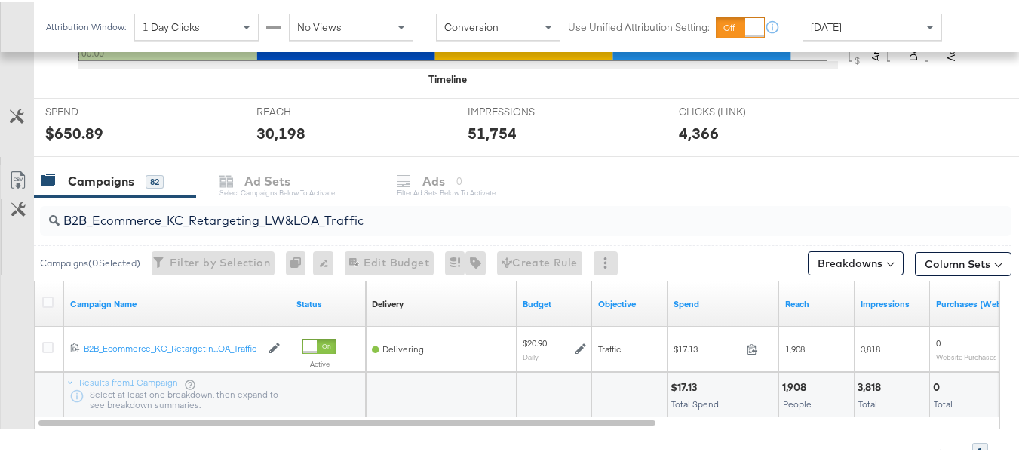
click at [329, 217] on input "B2B_Ecommerce_KC_Retargeting_LW&LOA_Traffic" at bounding box center [493, 212] width 866 height 29
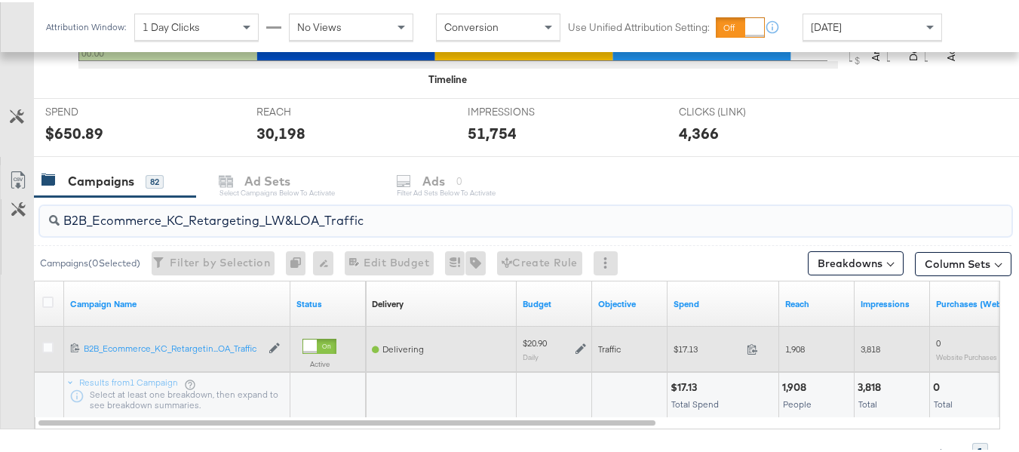
paste input "KC_Retargeting_Prospects & Clients_Conversions"
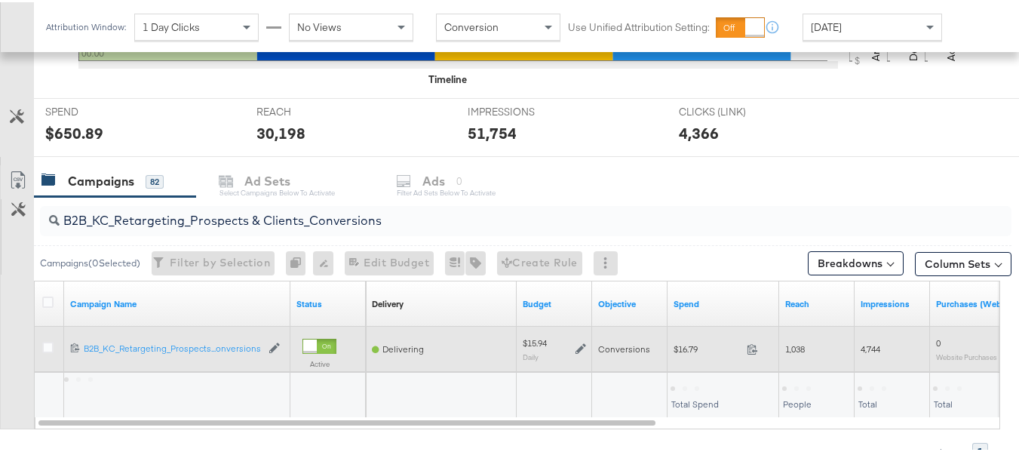
click at [691, 343] on span "$16.79" at bounding box center [707, 346] width 67 height 11
copy div "$16.79"
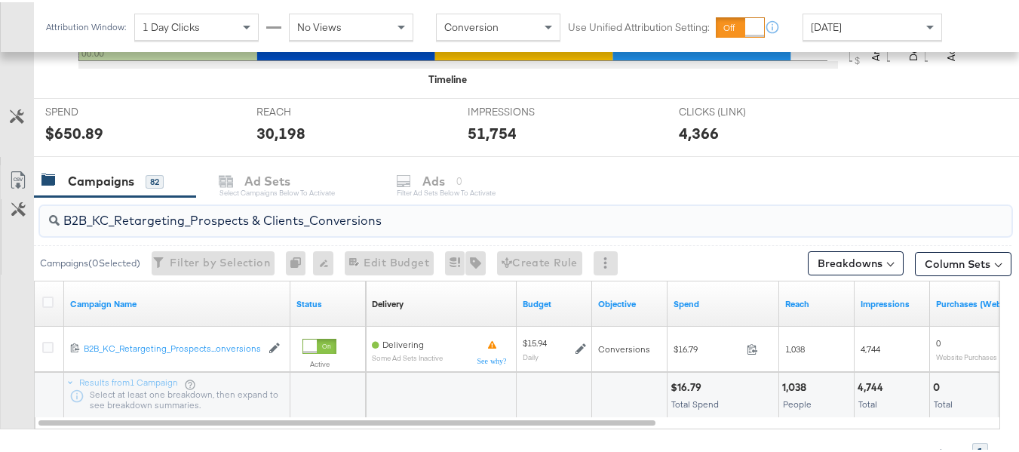
click at [401, 220] on input "B2B_KC_Retargeting_Prospects & Clients_Conversions" at bounding box center [493, 212] width 866 height 29
paste input "C_LAND_KC_Pros_Sig"
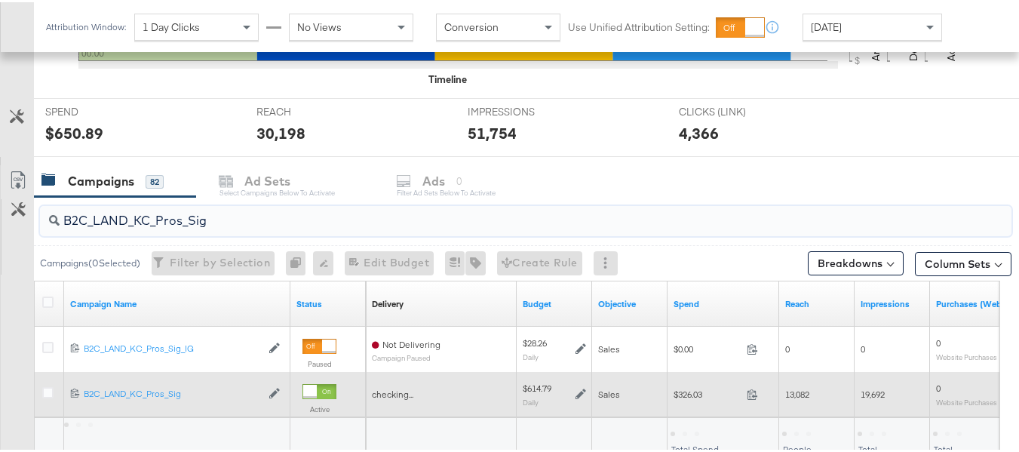
type input "B2C_LAND_KC_Pros_Sig"
click at [682, 395] on span "$326.03" at bounding box center [707, 391] width 67 height 11
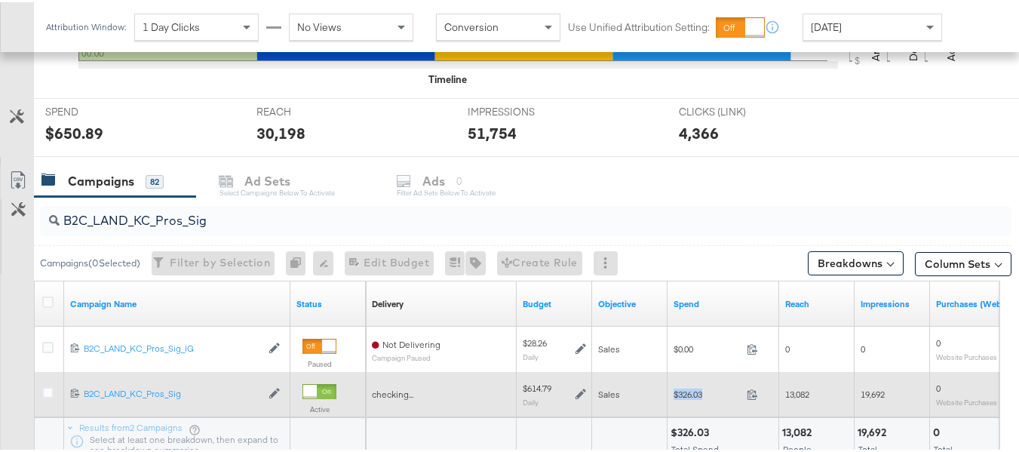
click at [682, 395] on span "$326.03" at bounding box center [707, 391] width 67 height 11
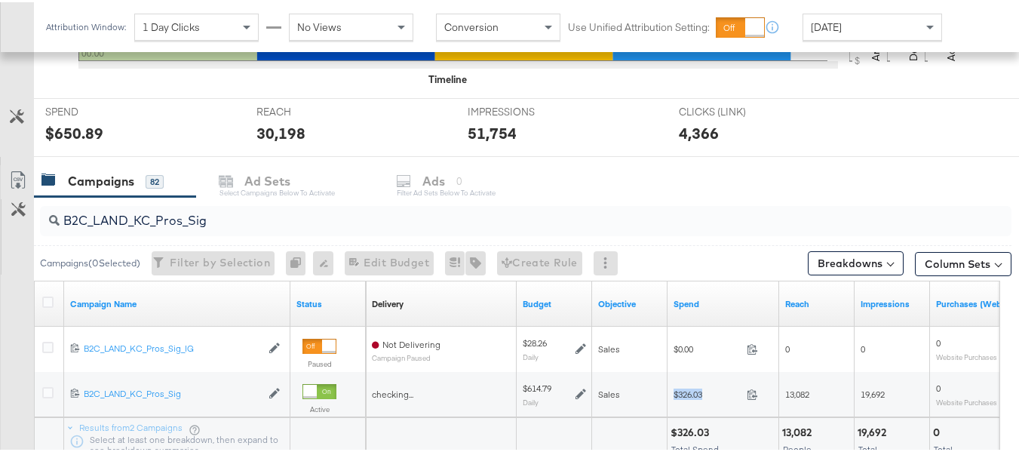
copy div "$326.03"
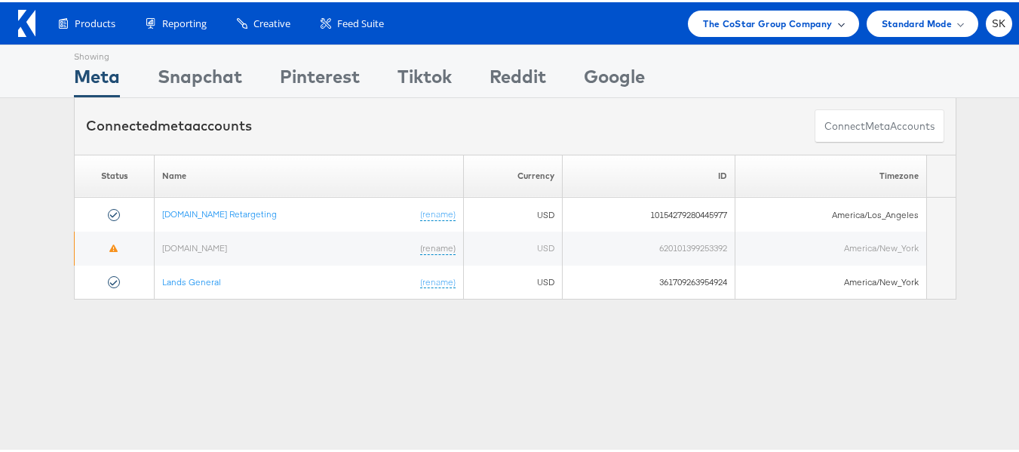
click at [736, 20] on span "The CoStar Group Company" at bounding box center [767, 22] width 129 height 16
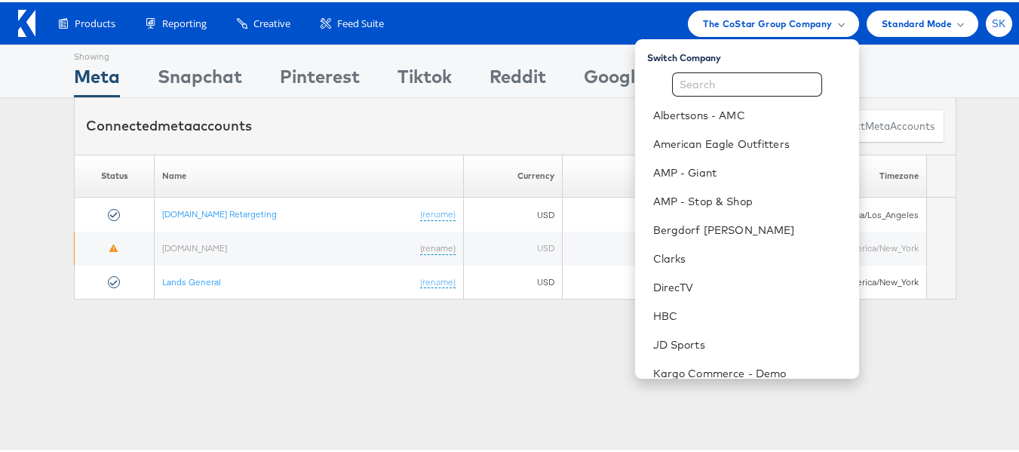
click at [999, 16] on div "SK" at bounding box center [999, 21] width 26 height 26
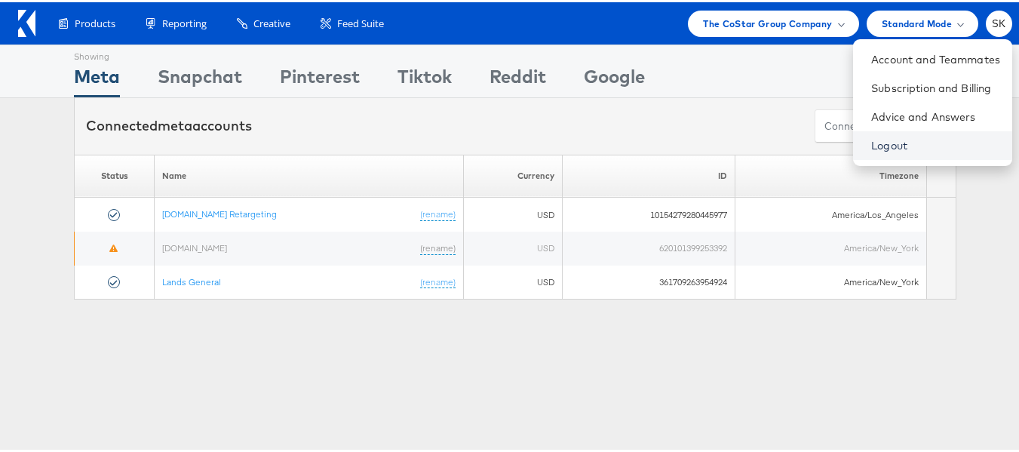
click at [875, 147] on link "Logout" at bounding box center [936, 143] width 129 height 15
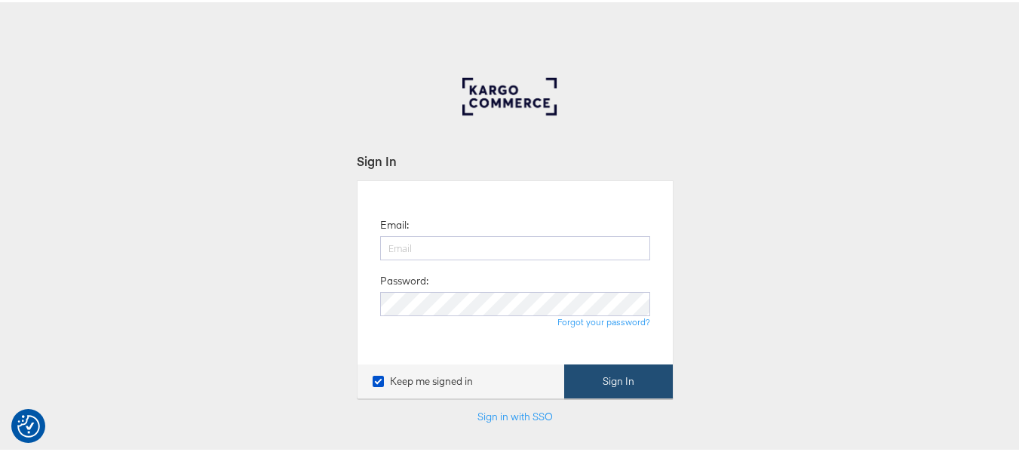
type input "[PERSON_NAME][EMAIL_ADDRESS][DOMAIN_NAME]"
click at [641, 375] on button "Sign In" at bounding box center [618, 379] width 109 height 34
